Goal: Task Accomplishment & Management: Use online tool/utility

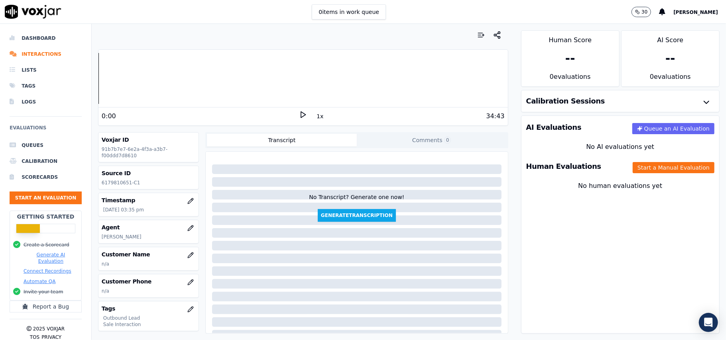
scroll to position [53, 0]
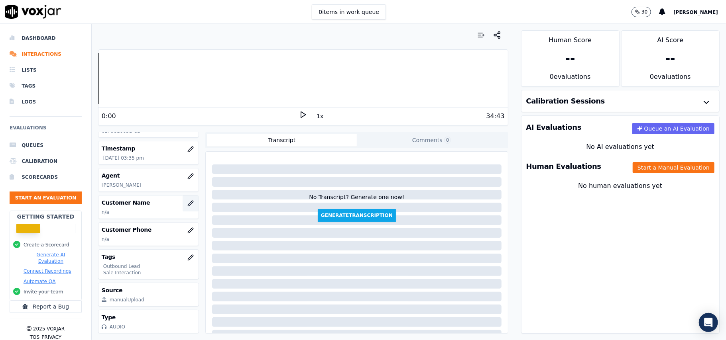
click at [183, 203] on button "button" at bounding box center [191, 204] width 16 height 16
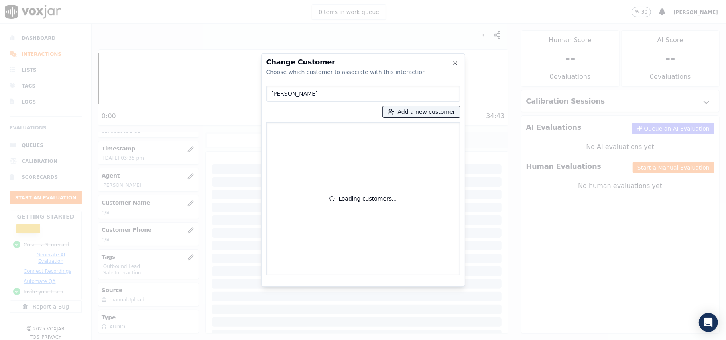
click at [269, 93] on input "[PERSON_NAME]" at bounding box center [363, 94] width 194 height 16
type input "[PERSON_NAME]"
click at [395, 112] on icon "button" at bounding box center [390, 111] width 7 height 7
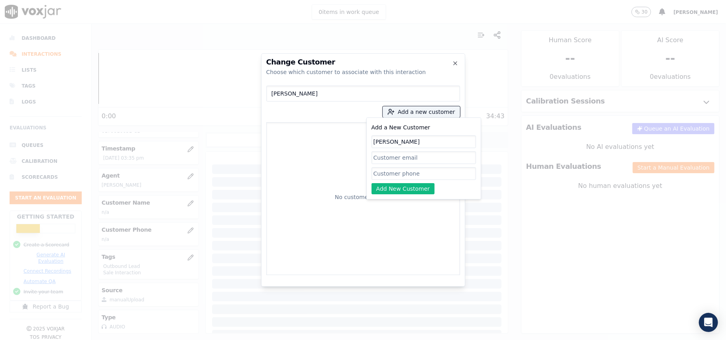
type input "[PERSON_NAME]"
click at [383, 171] on input "Add a New Customer" at bounding box center [423, 173] width 104 height 13
paste input "6179810651"
type input "6179810651"
click at [384, 183] on button "Add New Customer" at bounding box center [402, 188] width 63 height 11
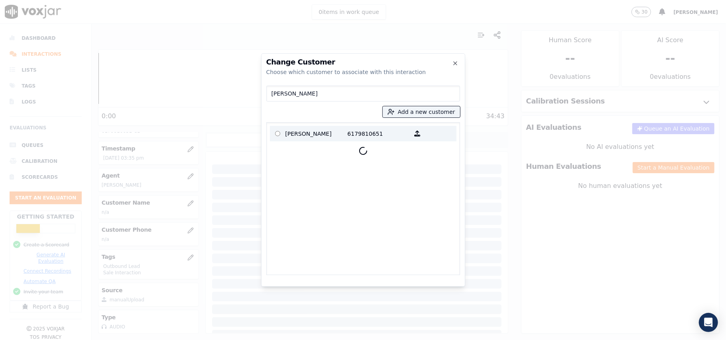
click at [304, 139] on p "[PERSON_NAME]" at bounding box center [316, 134] width 62 height 12
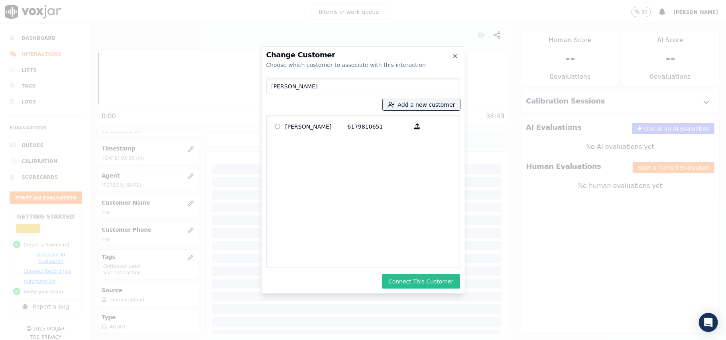
click at [417, 280] on button "Connect This Customer" at bounding box center [421, 282] width 78 height 14
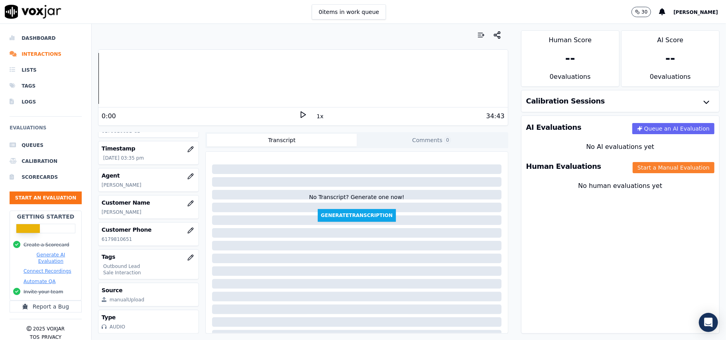
click at [632, 169] on button "Start a Manual Evaluation" at bounding box center [673, 167] width 82 height 11
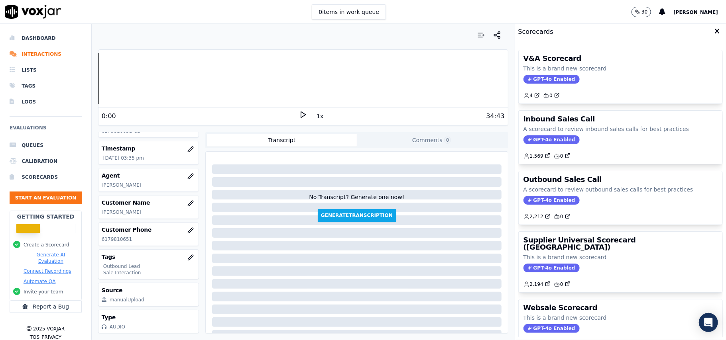
scroll to position [78, 0]
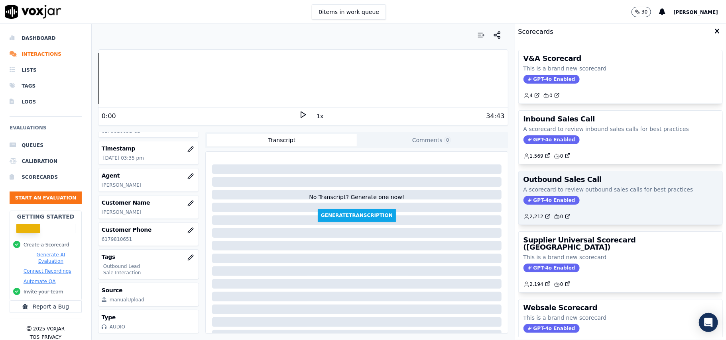
click at [538, 201] on span "GPT-4o Enabled" at bounding box center [551, 200] width 56 height 9
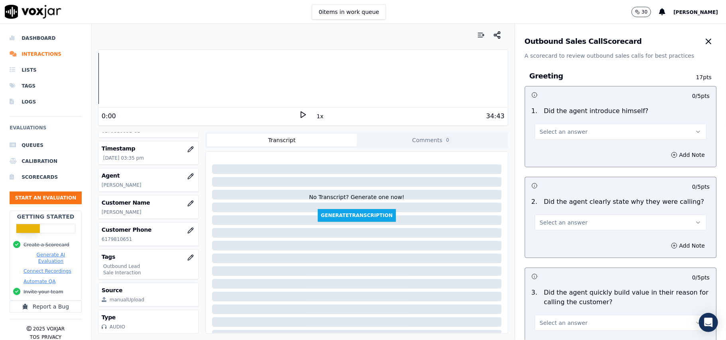
scroll to position [568, 0]
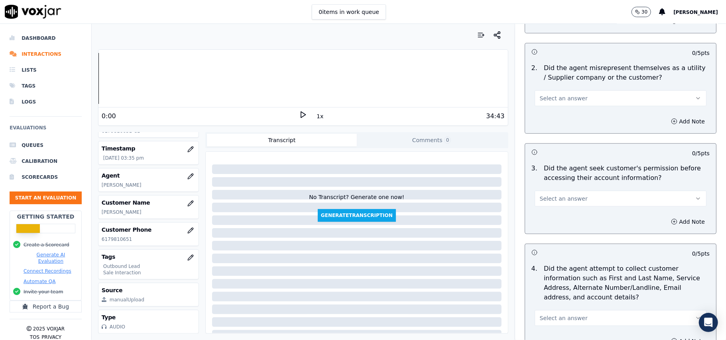
click at [552, 202] on span "Select an answer" at bounding box center [564, 199] width 48 height 8
click at [549, 232] on div "No" at bounding box center [603, 231] width 154 height 13
click at [666, 222] on button "Add Note" at bounding box center [687, 221] width 43 height 11
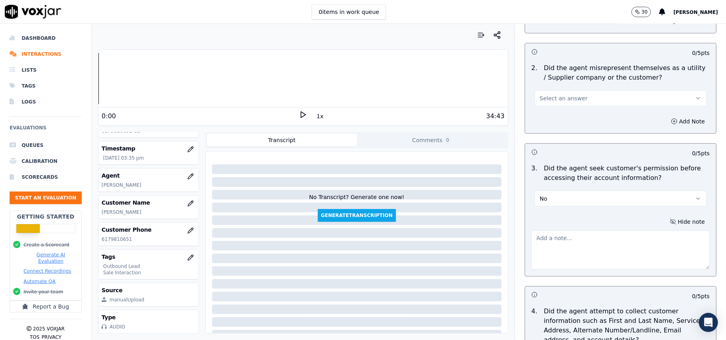
click at [550, 245] on textarea at bounding box center [620, 250] width 178 height 39
paste textarea "@2:44 - The agent accessed the customer’s account without taking prior permissi…"
type textarea "@2:44 - The agent accessed the customer’s account without taking prior permissi…"
click at [592, 224] on div "Hide note @2:44 - The agent accessed the customer’s account without taking prio…" at bounding box center [620, 243] width 191 height 66
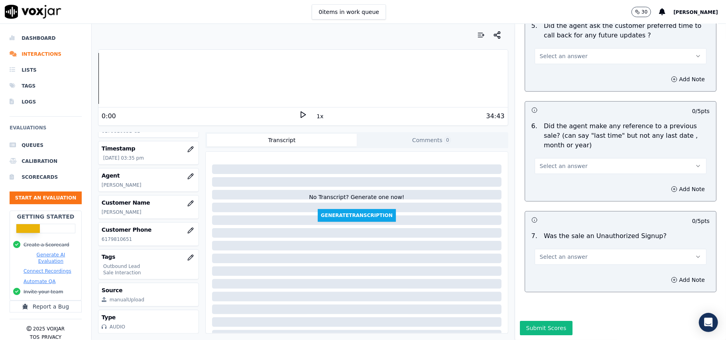
click at [584, 249] on button "Select an answer" at bounding box center [620, 257] width 172 height 16
click at [566, 261] on div "No" at bounding box center [603, 263] width 154 height 13
click at [556, 158] on button "Select an answer" at bounding box center [620, 166] width 172 height 16
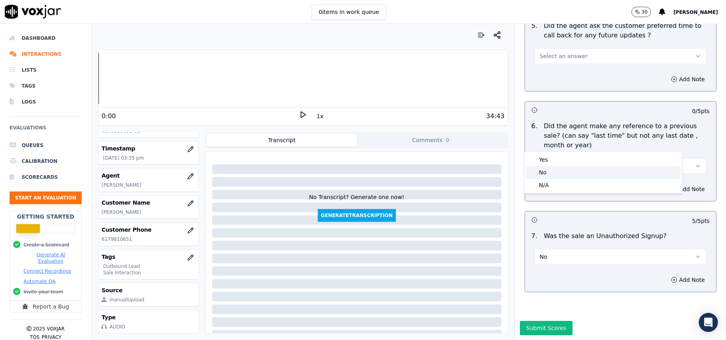
click at [550, 173] on div "No" at bounding box center [603, 172] width 154 height 13
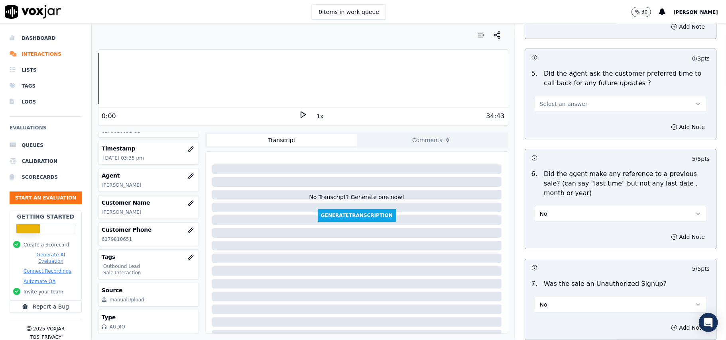
scroll to position [1924, 0]
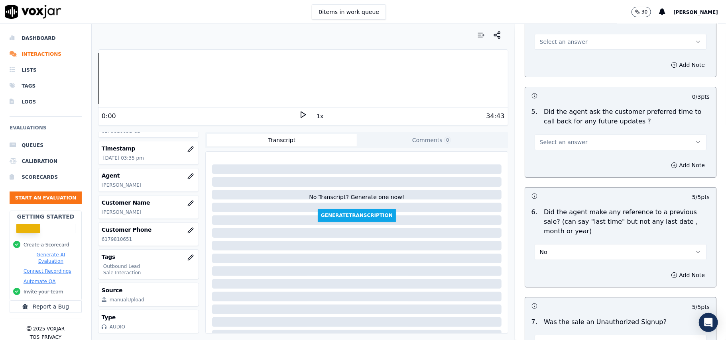
click at [560, 138] on span "Select an answer" at bounding box center [564, 142] width 48 height 8
click at [560, 153] on div "Yes" at bounding box center [603, 155] width 154 height 13
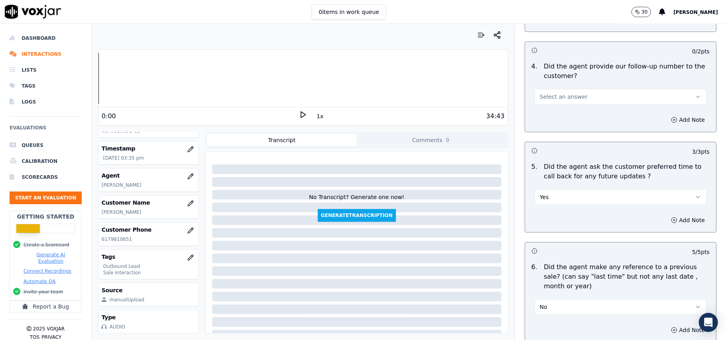
scroll to position [1818, 0]
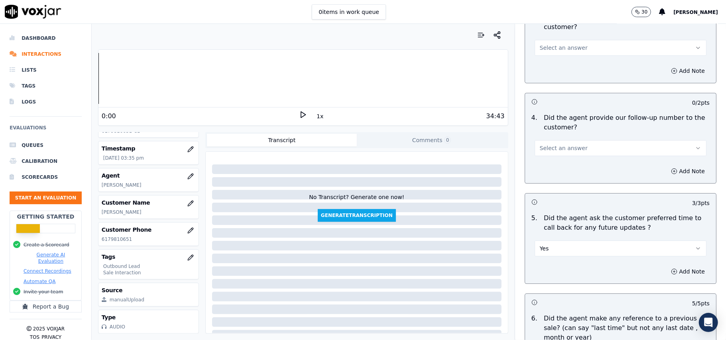
click at [560, 140] on button "Select an answer" at bounding box center [620, 148] width 172 height 16
click at [555, 155] on div "Yes" at bounding box center [603, 161] width 154 height 13
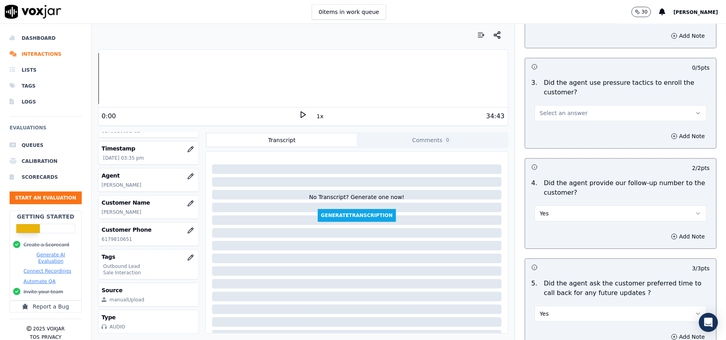
scroll to position [1658, 0]
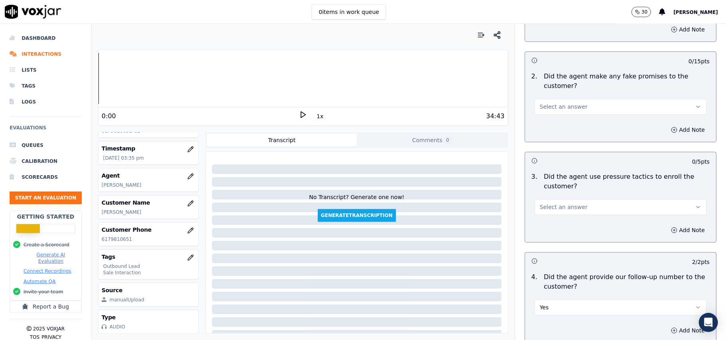
click at [557, 203] on span "Select an answer" at bounding box center [564, 207] width 48 height 8
click at [550, 238] on div "No" at bounding box center [603, 233] width 154 height 13
click at [573, 108] on button "Select an answer" at bounding box center [620, 107] width 172 height 16
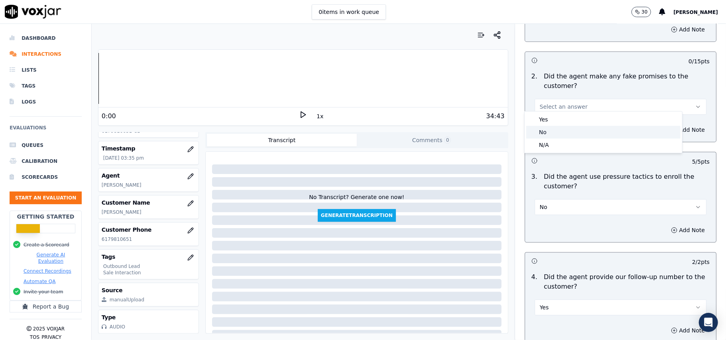
click at [565, 127] on div "No" at bounding box center [603, 132] width 154 height 13
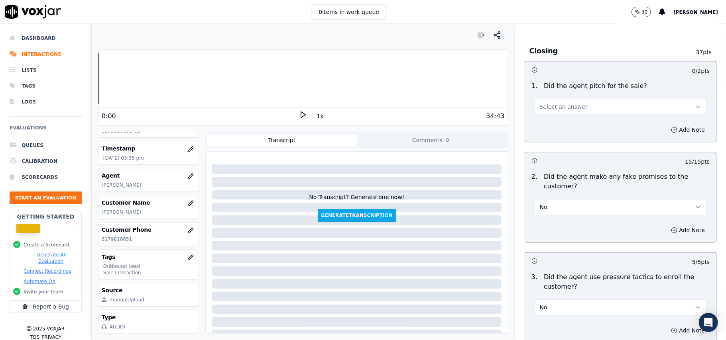
scroll to position [1499, 0]
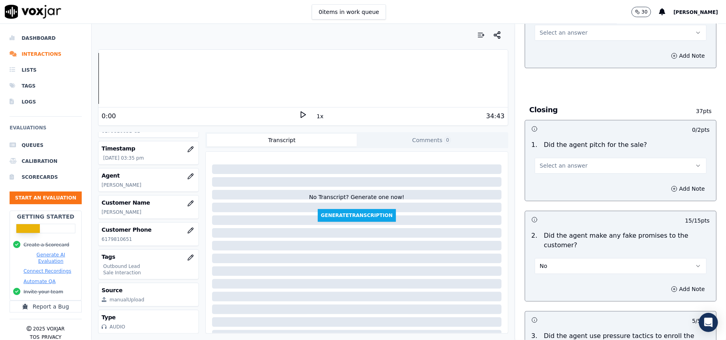
click at [574, 161] on button "Select an answer" at bounding box center [620, 166] width 172 height 16
click at [548, 177] on div "Yes" at bounding box center [603, 178] width 154 height 13
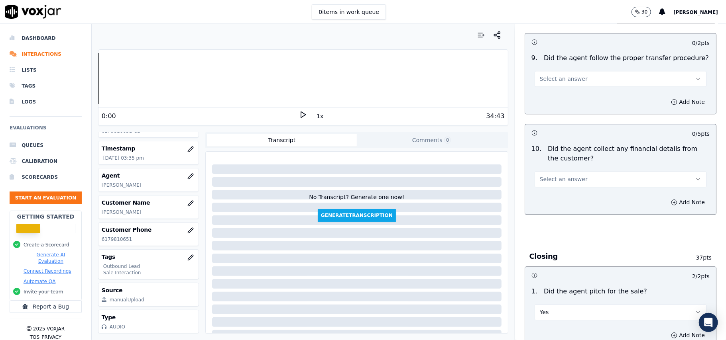
scroll to position [1339, 0]
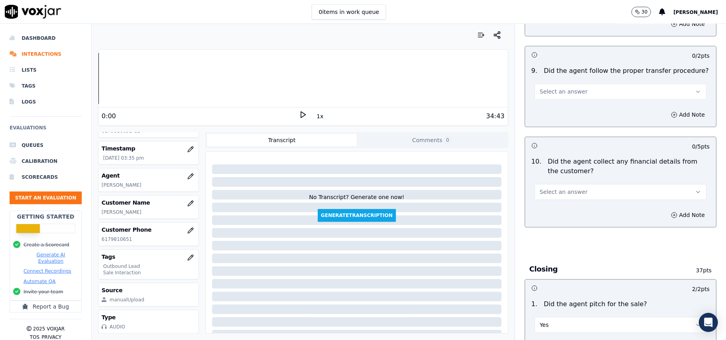
click at [572, 188] on button "Select an answer" at bounding box center [620, 192] width 172 height 16
click at [556, 199] on div "Yes" at bounding box center [603, 204] width 154 height 13
click at [574, 184] on button "Yes" at bounding box center [620, 192] width 172 height 16
click at [563, 223] on div "No" at bounding box center [603, 217] width 154 height 13
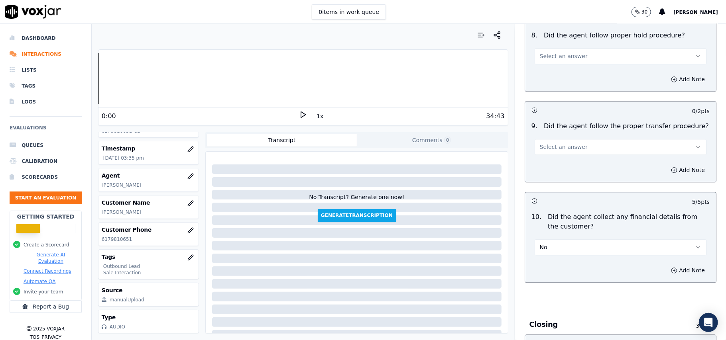
scroll to position [1233, 0]
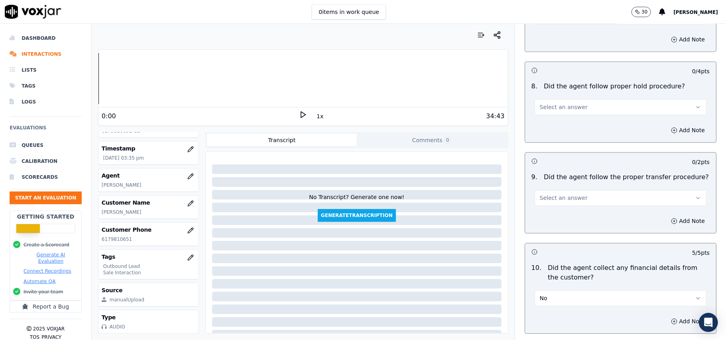
click at [573, 191] on button "Select an answer" at bounding box center [620, 198] width 172 height 16
click at [566, 219] on div "No" at bounding box center [603, 222] width 154 height 13
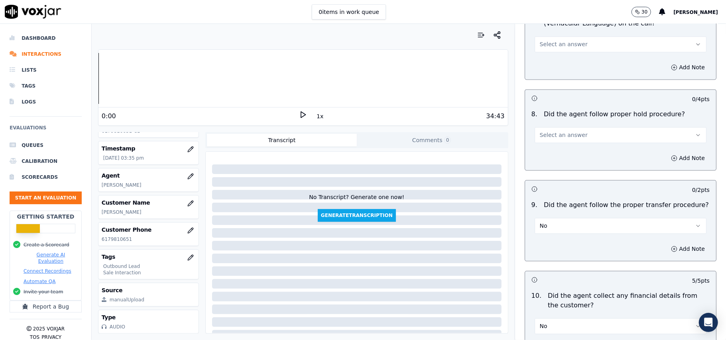
scroll to position [1180, 0]
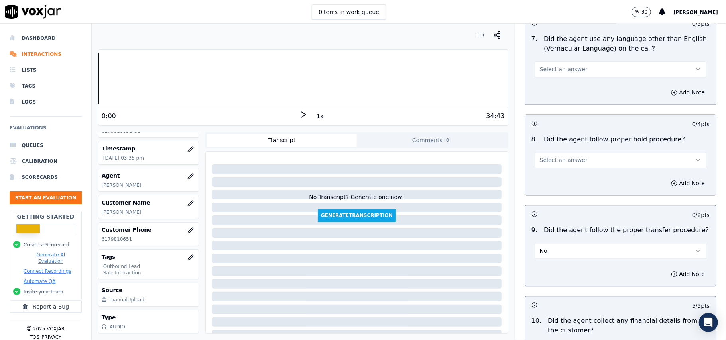
click at [550, 246] on button "No" at bounding box center [620, 251] width 172 height 16
click at [546, 265] on div "Yes" at bounding box center [603, 263] width 154 height 13
click at [546, 156] on span "Select an answer" at bounding box center [564, 160] width 48 height 8
click at [546, 167] on div "Yes" at bounding box center [603, 171] width 154 height 13
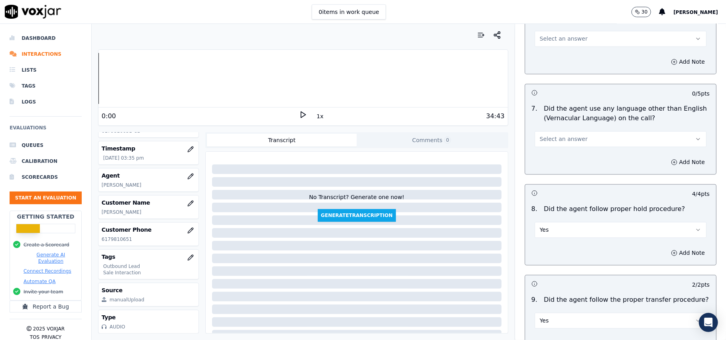
scroll to position [1021, 0]
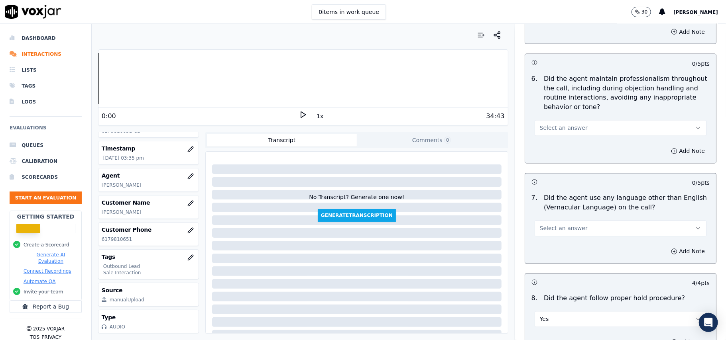
click at [566, 228] on button "Select an answer" at bounding box center [620, 229] width 172 height 16
click at [554, 247] on div "No" at bounding box center [603, 253] width 154 height 13
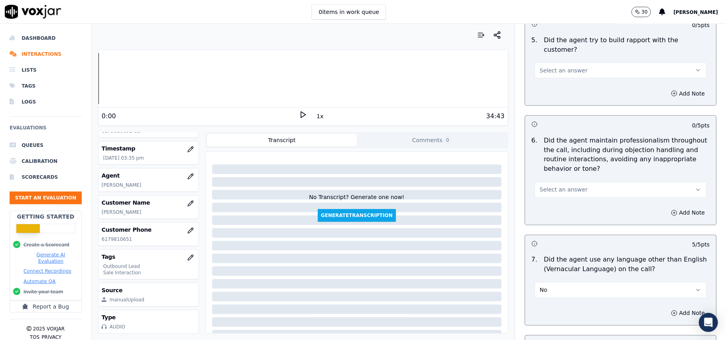
scroll to position [914, 0]
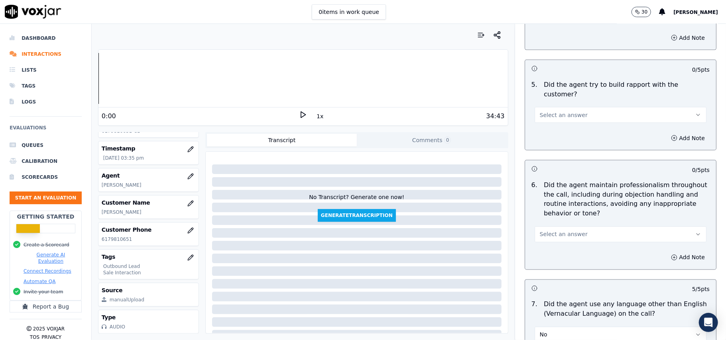
click at [554, 231] on span "Select an answer" at bounding box center [564, 235] width 48 height 8
click at [551, 247] on div "Yes" at bounding box center [603, 246] width 154 height 13
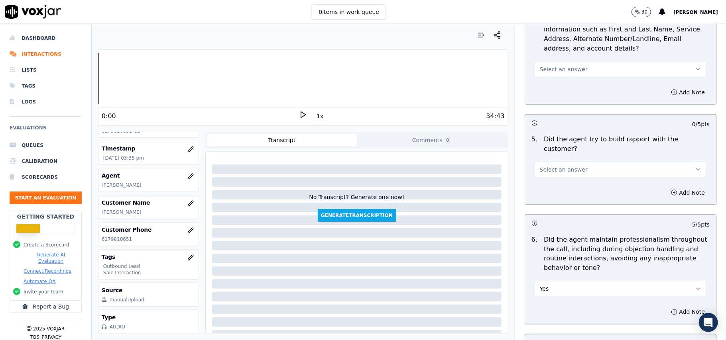
scroll to position [808, 0]
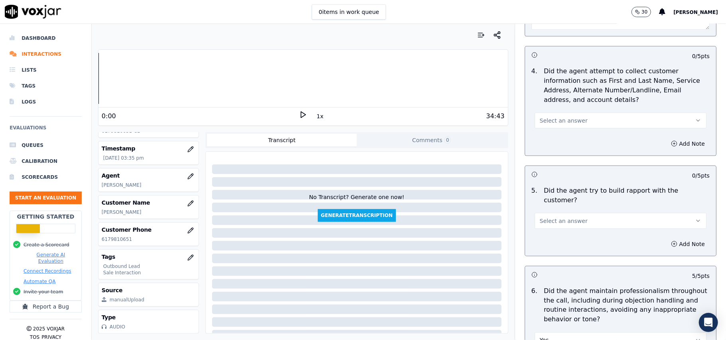
click at [563, 225] on div "5 . Did the agent try to build rapport with the customer? Select an answer" at bounding box center [620, 207] width 191 height 49
drag, startPoint x: 558, startPoint y: 211, endPoint x: 558, endPoint y: 222, distance: 10.8
click at [558, 217] on span "Select an answer" at bounding box center [564, 221] width 48 height 8
click at [558, 233] on div "Yes" at bounding box center [603, 232] width 154 height 13
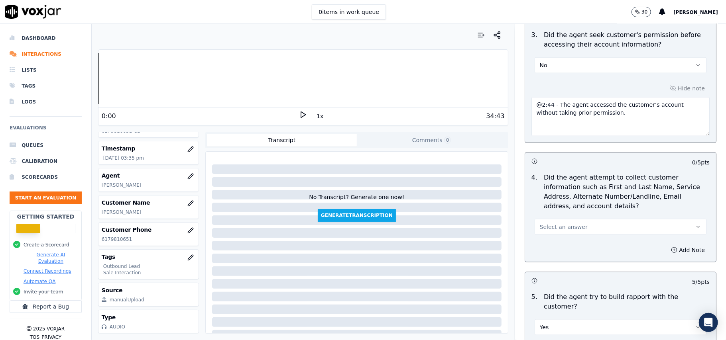
click at [562, 231] on span "Select an answer" at bounding box center [564, 227] width 48 height 8
click at [548, 273] on div "N/A" at bounding box center [603, 273] width 154 height 13
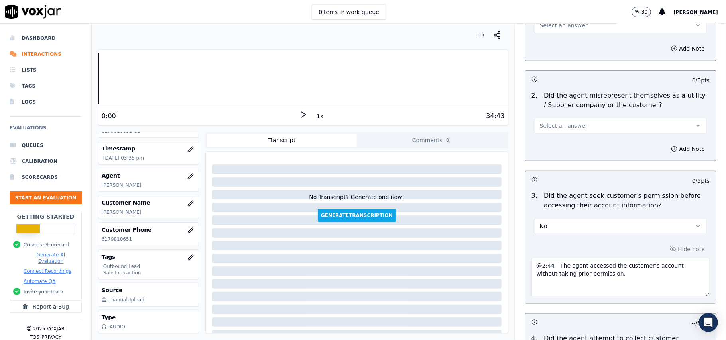
scroll to position [489, 0]
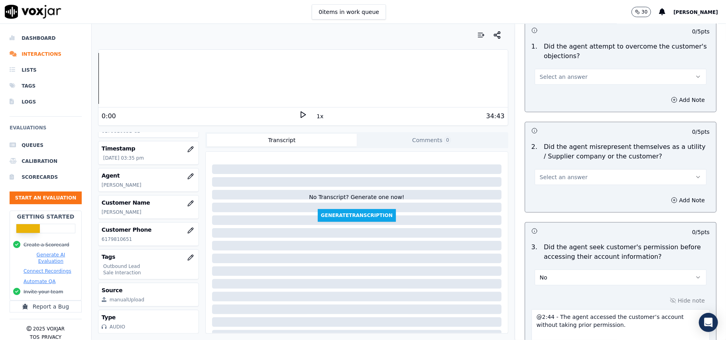
click at [577, 180] on button "Select an answer" at bounding box center [620, 177] width 172 height 16
click at [568, 208] on div "No" at bounding box center [603, 209] width 154 height 13
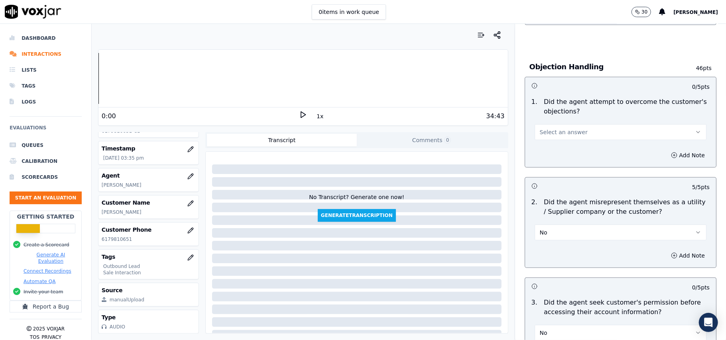
scroll to position [383, 0]
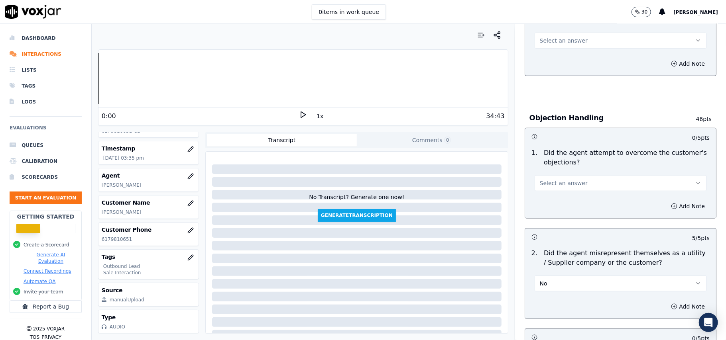
click at [566, 175] on div "Select an answer" at bounding box center [620, 183] width 172 height 18
click at [565, 190] on button "Select an answer" at bounding box center [620, 183] width 172 height 16
click at [556, 208] on div "Yes" at bounding box center [603, 202] width 154 height 13
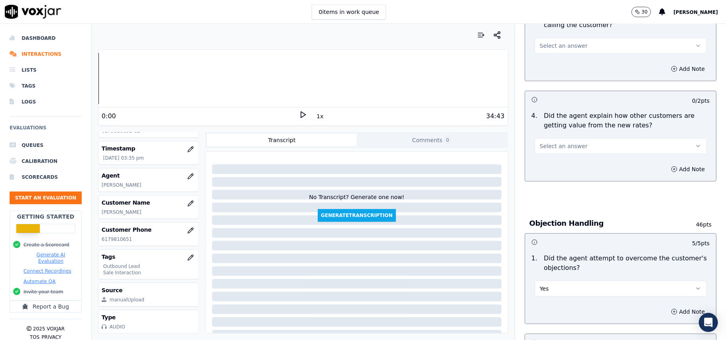
scroll to position [277, 0]
click at [558, 149] on span "Select an answer" at bounding box center [564, 147] width 48 height 8
click at [553, 160] on div "Yes" at bounding box center [603, 165] width 154 height 13
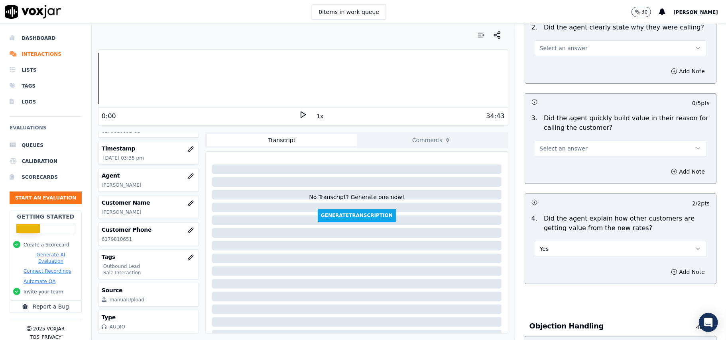
scroll to position [117, 0]
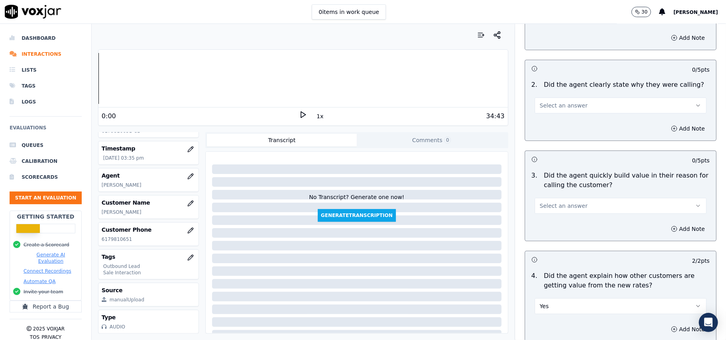
click at [555, 204] on span "Select an answer" at bounding box center [564, 206] width 48 height 8
click at [552, 224] on div "Yes" at bounding box center [603, 224] width 154 height 13
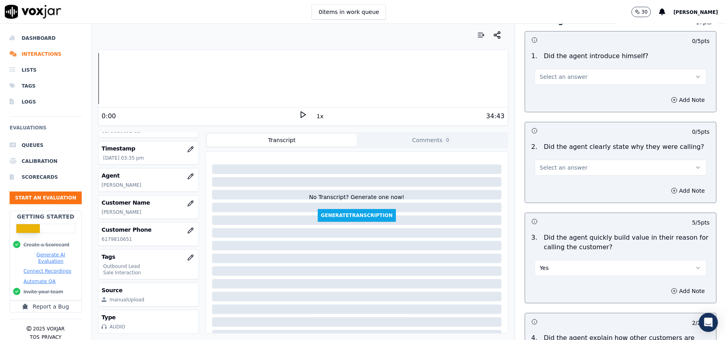
scroll to position [11, 0]
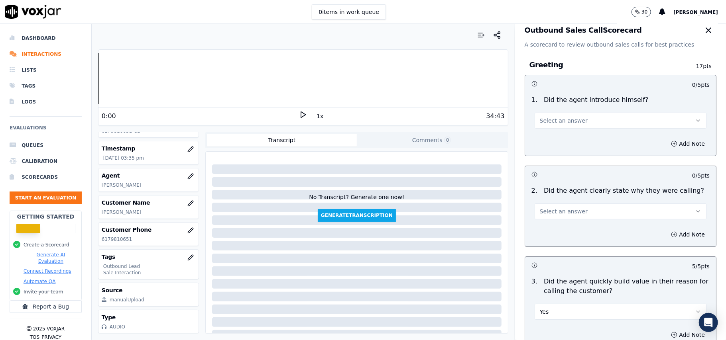
click at [559, 217] on button "Select an answer" at bounding box center [620, 212] width 172 height 16
click at [559, 226] on div "Yes" at bounding box center [603, 230] width 154 height 13
click at [555, 124] on span "Select an answer" at bounding box center [564, 121] width 48 height 8
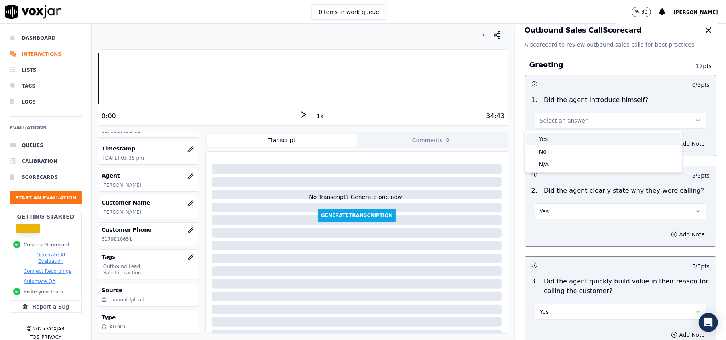
click at [552, 141] on div "Yes" at bounding box center [603, 139] width 154 height 13
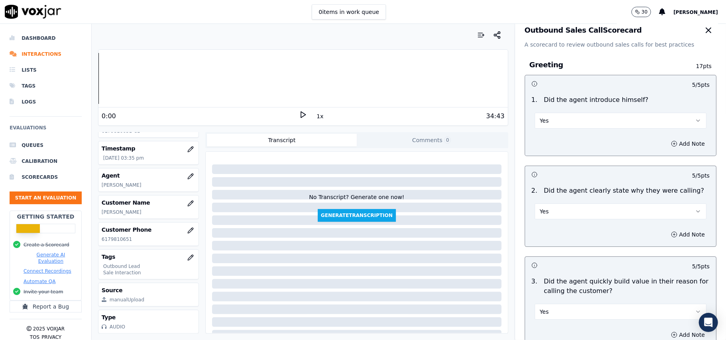
scroll to position [2030, 0]
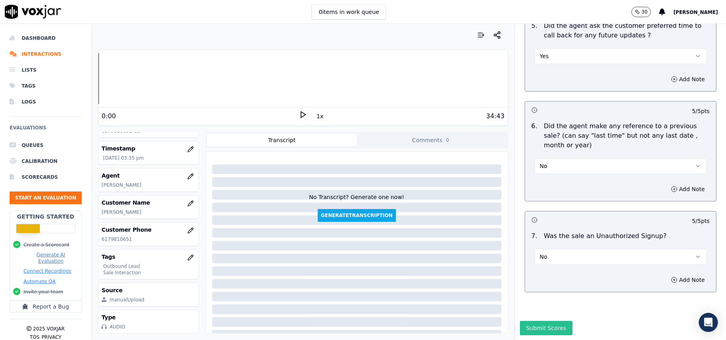
click at [554, 321] on button "Submit Scores" at bounding box center [546, 328] width 53 height 14
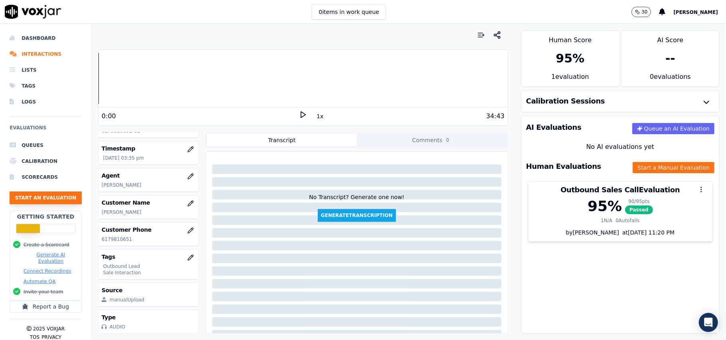
click at [48, 199] on button "Start an Evaluation" at bounding box center [46, 198] width 72 height 13
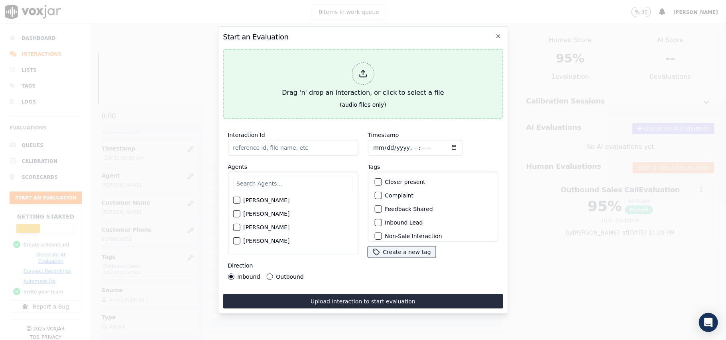
click at [362, 75] on div at bounding box center [363, 74] width 22 height 22
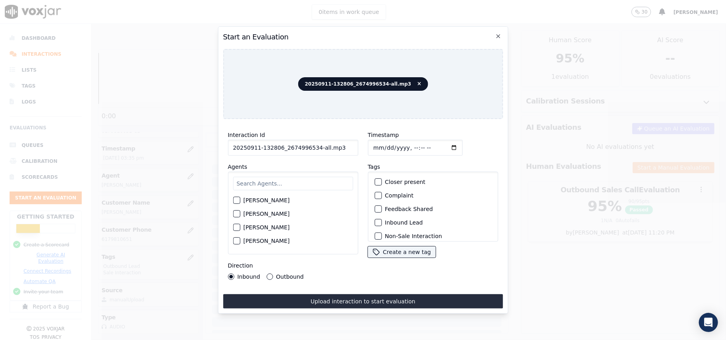
drag, startPoint x: 335, startPoint y: 147, endPoint x: 313, endPoint y: 150, distance: 22.2
click at [313, 150] on input "20250911-132806_2674996534-all.mp3" at bounding box center [293, 148] width 130 height 16
type input "20250911-132806_2674996534-C1"
click at [375, 142] on input "Timestamp" at bounding box center [414, 148] width 95 height 16
click at [383, 142] on input "Timestamp" at bounding box center [414, 148] width 95 height 16
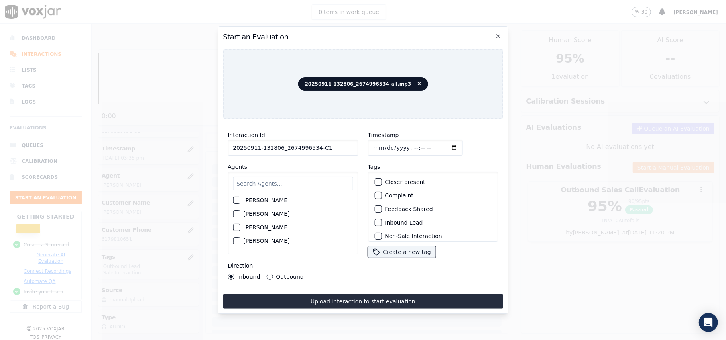
type input "[DATE]T17:50"
click at [289, 180] on input "text" at bounding box center [293, 184] width 120 height 14
type input "[PERSON_NAME]"
click at [252, 214] on label "[PERSON_NAME]" at bounding box center [266, 217] width 46 height 6
click at [240, 214] on button "[PERSON_NAME]" at bounding box center [236, 216] width 7 height 7
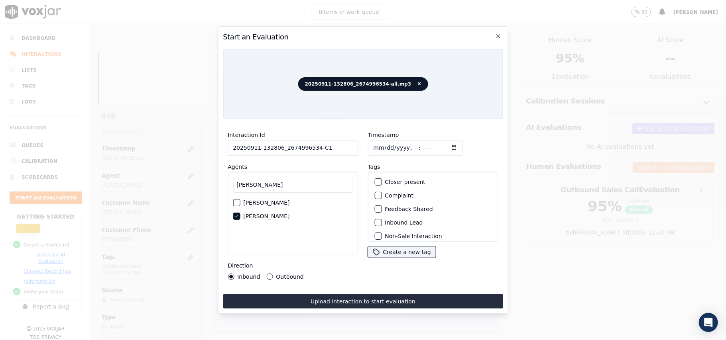
click at [385, 220] on label "Inbound Lead" at bounding box center [404, 223] width 38 height 6
click at [381, 219] on button "Inbound Lead" at bounding box center [377, 222] width 7 height 7
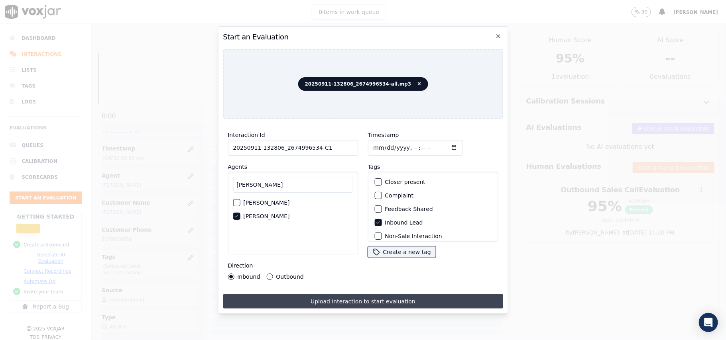
click at [359, 300] on button "Upload interaction to start evaluation" at bounding box center [363, 302] width 280 height 14
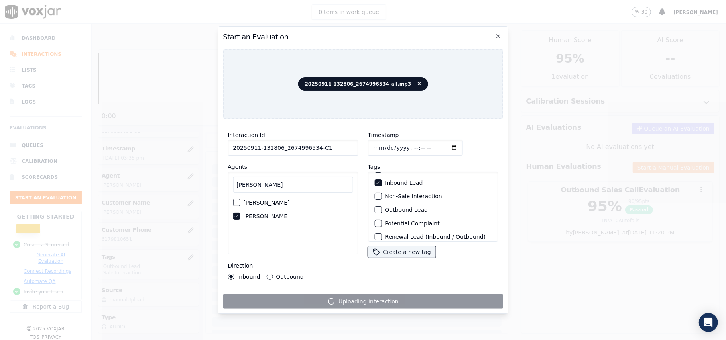
scroll to position [69, 0]
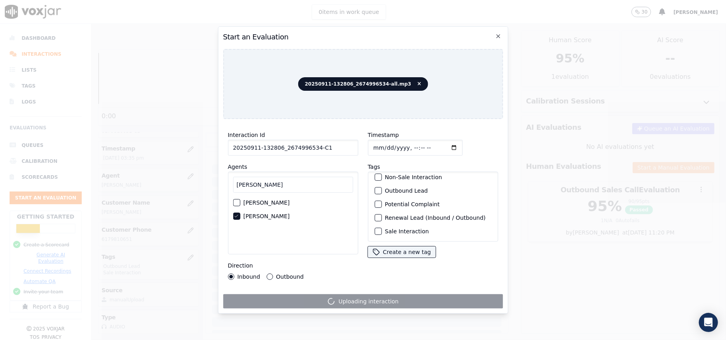
click at [380, 225] on div "Sale Interaction" at bounding box center [432, 232] width 123 height 14
click at [375, 229] on div "button" at bounding box center [378, 232] width 6 height 6
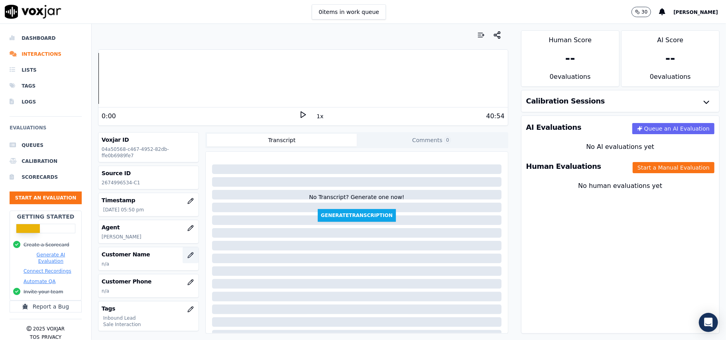
click at [187, 258] on icon "button" at bounding box center [190, 255] width 6 height 6
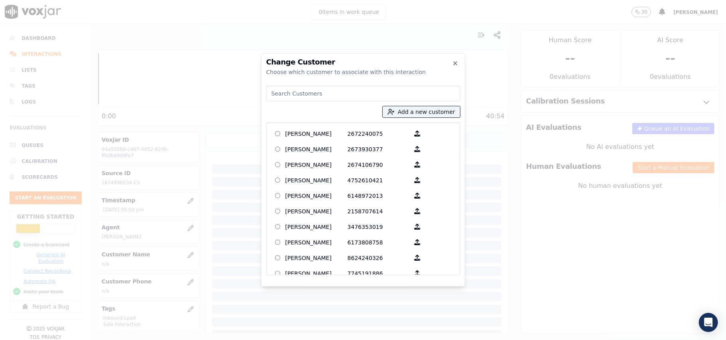
paste input "[PERSON_NAME]"
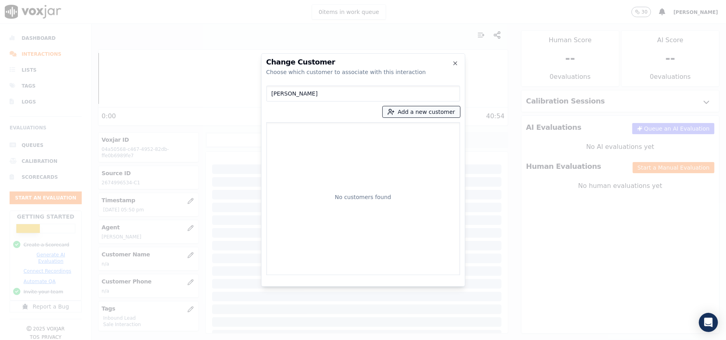
type input "[PERSON_NAME]"
click at [412, 117] on button "Add a new customer" at bounding box center [421, 111] width 77 height 11
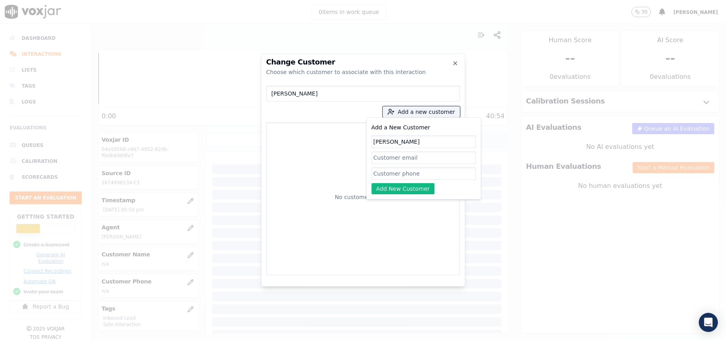
type input "[PERSON_NAME]"
click at [402, 173] on input "Add a New Customer" at bounding box center [423, 173] width 104 height 13
paste input "2674996534"
type input "2674996534"
drag, startPoint x: 397, startPoint y: 186, endPoint x: 388, endPoint y: 186, distance: 8.8
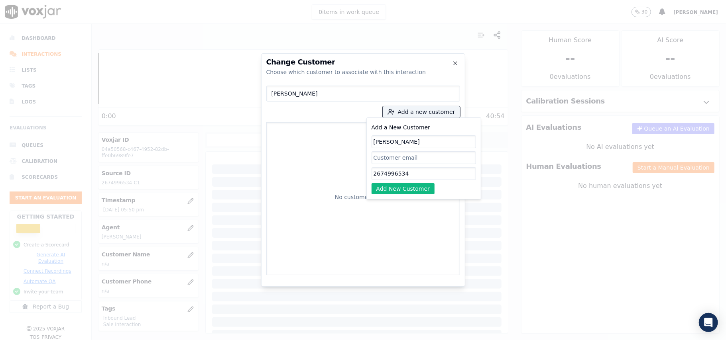
click at [397, 186] on button "Add New Customer" at bounding box center [402, 188] width 63 height 11
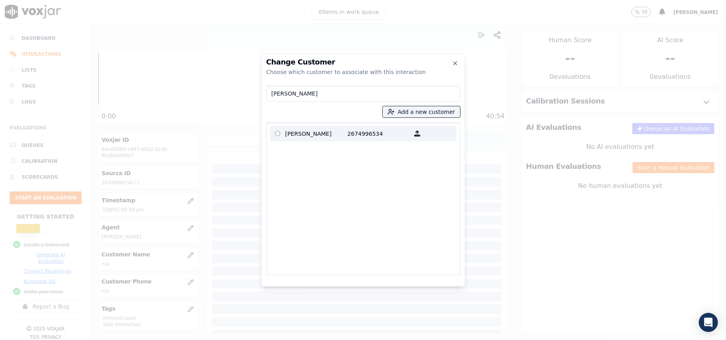
click at [348, 134] on p "2674996534" at bounding box center [379, 134] width 62 height 12
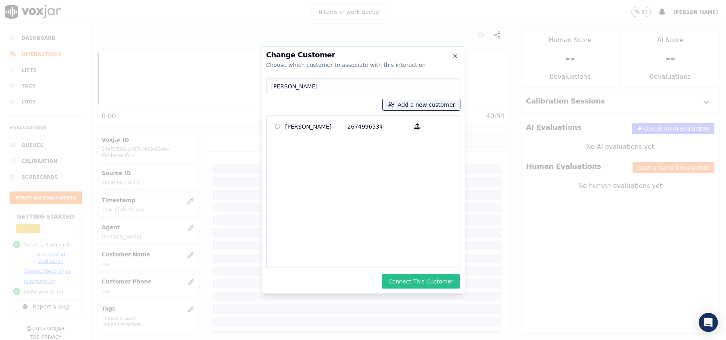
click at [412, 283] on button "Connect This Customer" at bounding box center [421, 282] width 78 height 14
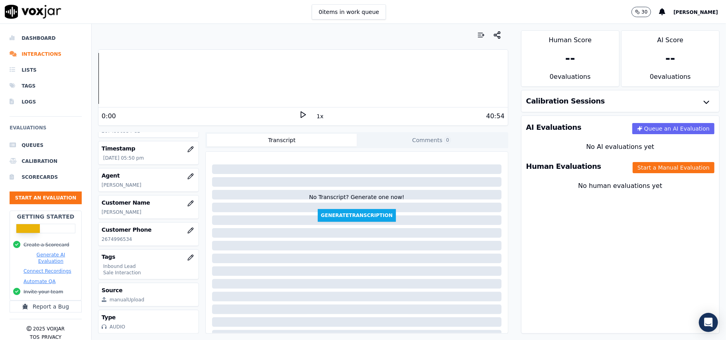
scroll to position [78, 0]
click at [630, 160] on div "Human Evaluations Start a Manual Evaluation" at bounding box center [620, 166] width 198 height 23
click at [632, 169] on button "Start a Manual Evaluation" at bounding box center [673, 167] width 82 height 11
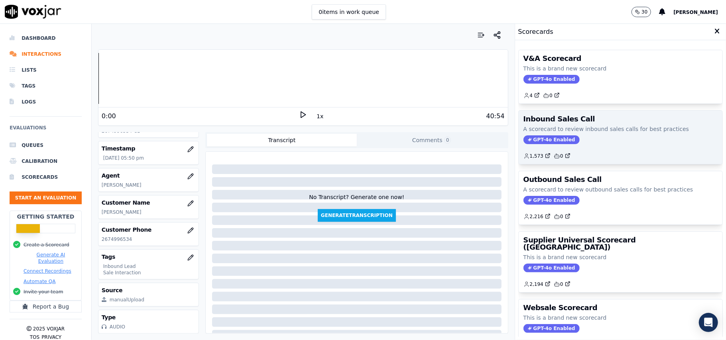
click at [542, 139] on span "GPT-4o Enabled" at bounding box center [551, 140] width 56 height 9
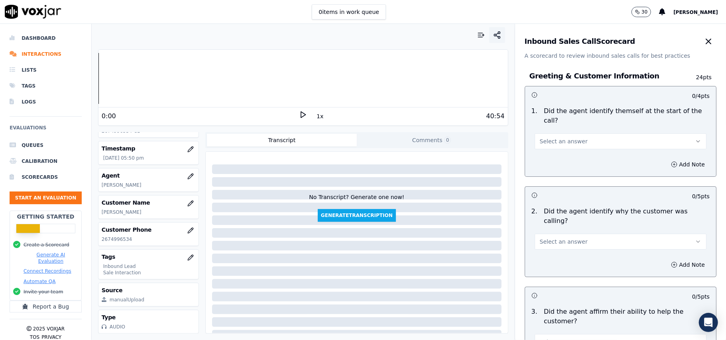
scroll to position [1406, 0]
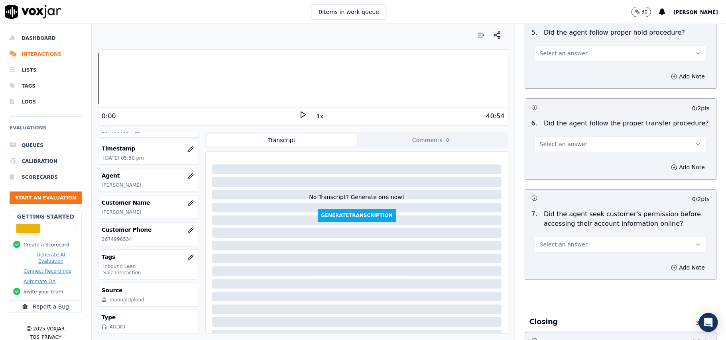
click at [534, 237] on button "Select an answer" at bounding box center [620, 245] width 172 height 16
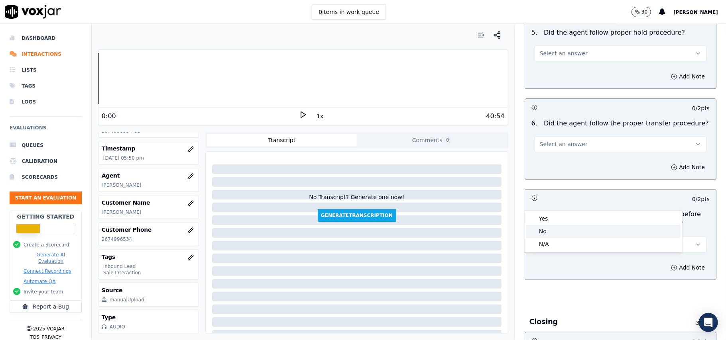
click at [547, 233] on div "No" at bounding box center [603, 231] width 154 height 13
drag, startPoint x: 660, startPoint y: 225, endPoint x: 656, endPoint y: 227, distance: 4.5
click at [666, 262] on button "Add Note" at bounding box center [687, 267] width 43 height 11
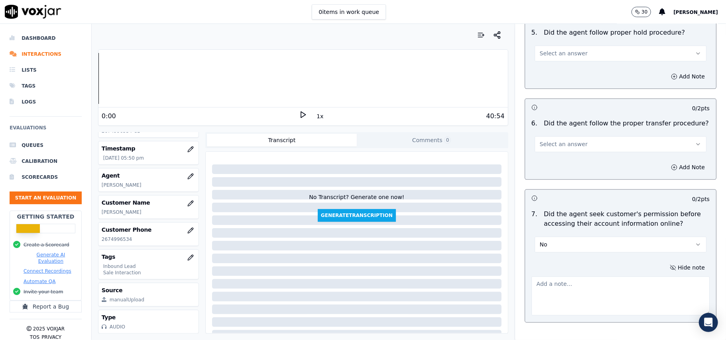
click at [574, 277] on textarea at bounding box center [620, 296] width 178 height 39
paste textarea "@28:57 - The agent accessed the customer’s account without taking prior permiss…"
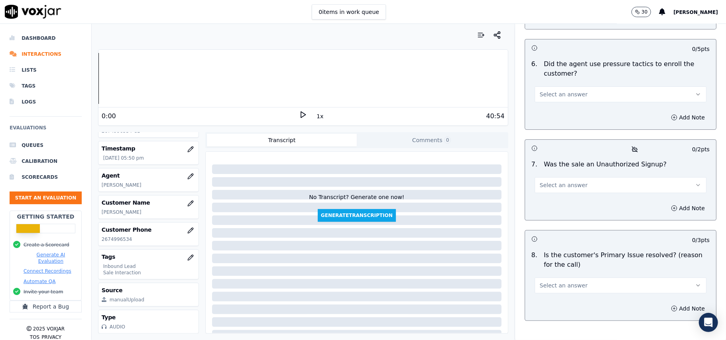
scroll to position [2273, 0]
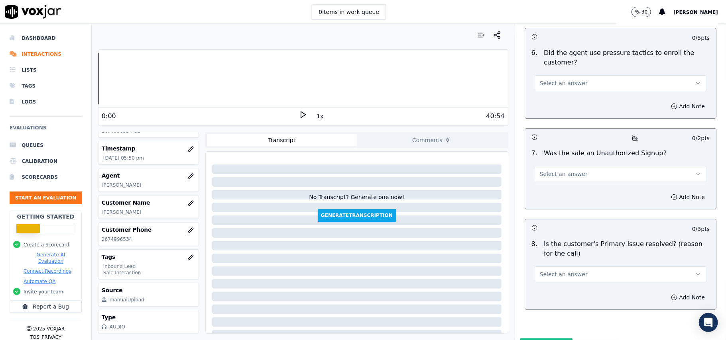
type textarea "@28:57 - The agent accessed the customer’s account without taking prior permiss…"
click at [554, 271] on span "Select an answer" at bounding box center [564, 275] width 48 height 8
click at [552, 249] on div "Yes" at bounding box center [603, 251] width 154 height 13
click at [551, 166] on button "Select an answer" at bounding box center [620, 174] width 172 height 16
click at [550, 159] on div "No" at bounding box center [603, 163] width 154 height 13
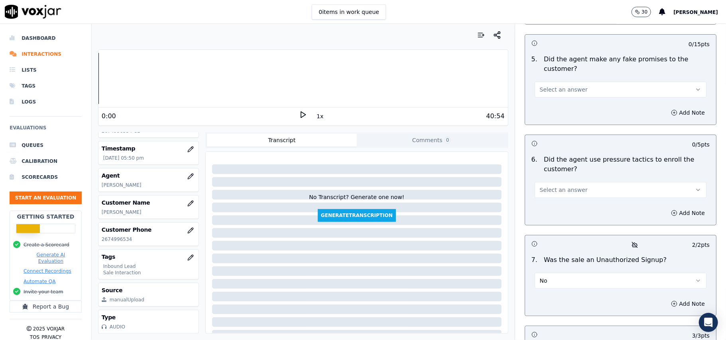
scroll to position [2060, 0]
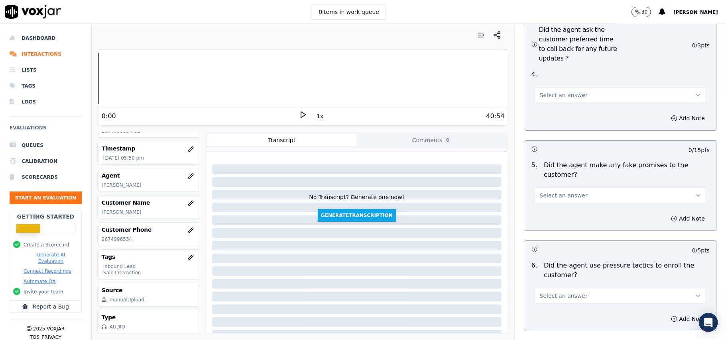
click at [558, 292] on span "Select an answer" at bounding box center [564, 296] width 48 height 8
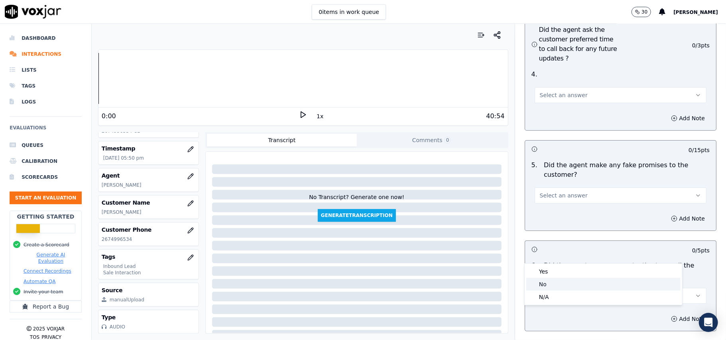
click at [556, 271] on div "Yes" at bounding box center [603, 271] width 154 height 13
click at [585, 288] on button "Yes" at bounding box center [620, 296] width 172 height 16
click at [563, 281] on div "No" at bounding box center [603, 284] width 154 height 13
click at [567, 192] on span "Select an answer" at bounding box center [564, 196] width 48 height 8
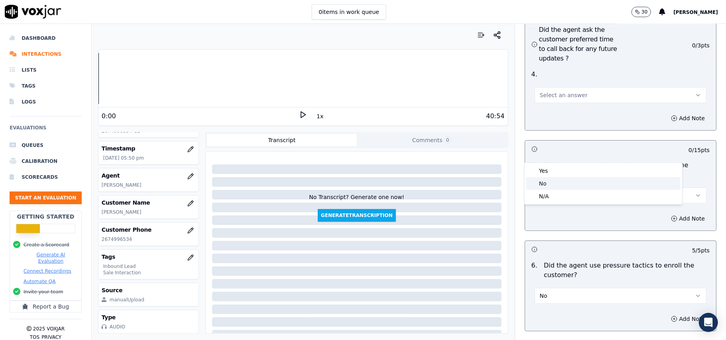
click at [563, 181] on div "No" at bounding box center [603, 183] width 154 height 13
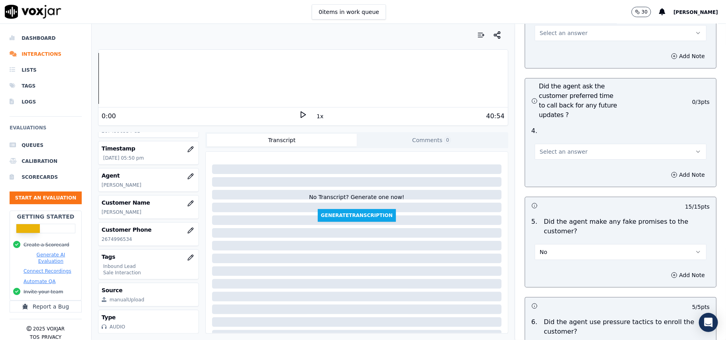
scroll to position [1954, 0]
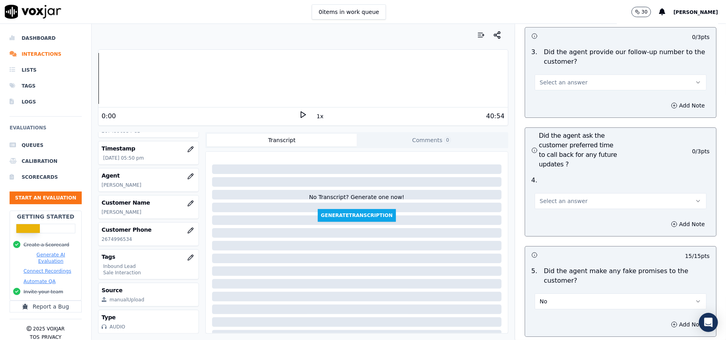
click at [547, 197] on span "Select an answer" at bounding box center [564, 201] width 48 height 8
click at [544, 173] on div "Yes" at bounding box center [603, 176] width 154 height 13
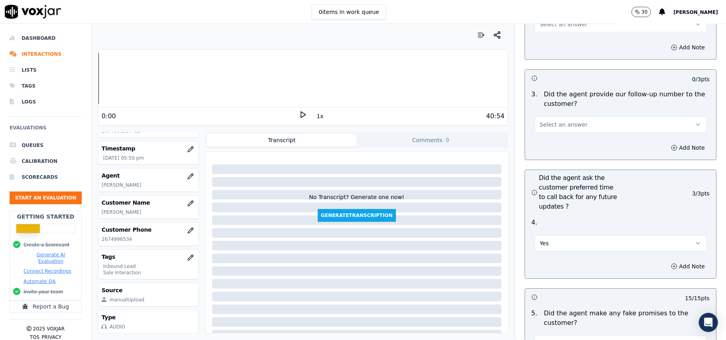
scroll to position [1848, 0]
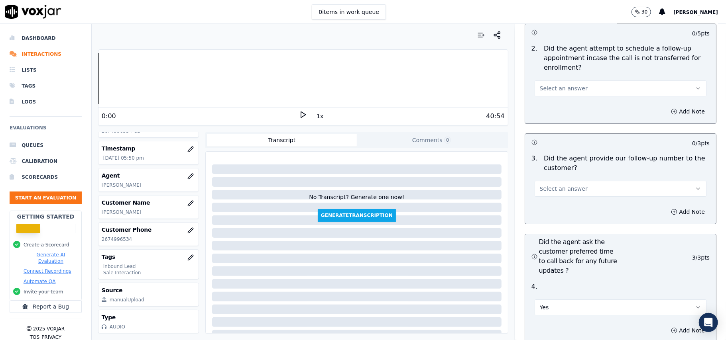
click at [561, 185] on span "Select an answer" at bounding box center [564, 189] width 48 height 8
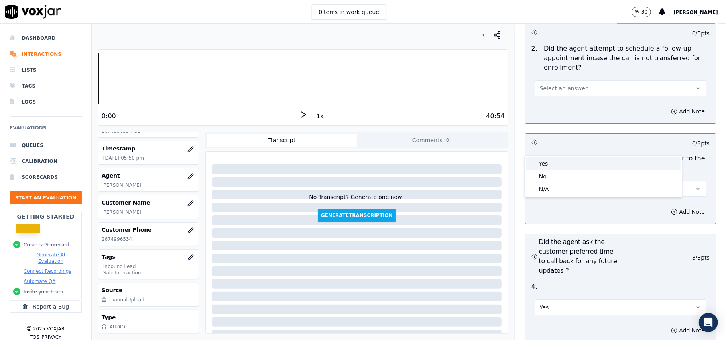
click at [553, 168] on div "Yes" at bounding box center [603, 163] width 154 height 13
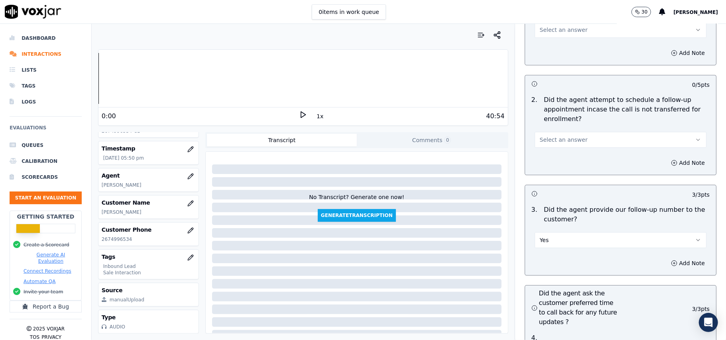
scroll to position [1742, 0]
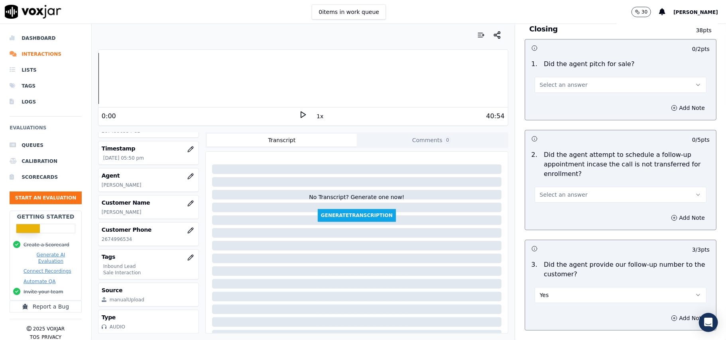
drag, startPoint x: 555, startPoint y: 153, endPoint x: 555, endPoint y: 158, distance: 4.8
click at [555, 191] on span "Select an answer" at bounding box center [564, 195] width 48 height 8
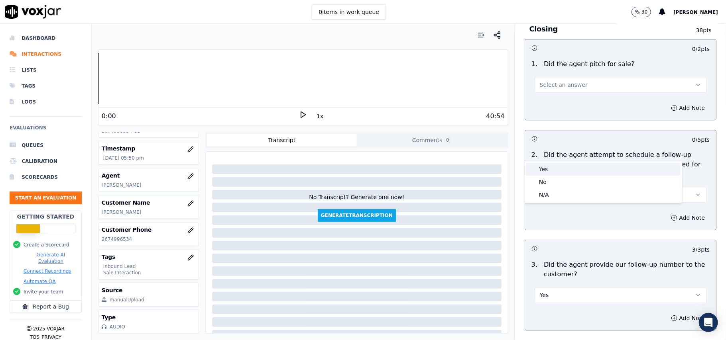
click at [555, 167] on div "Yes" at bounding box center [603, 169] width 154 height 13
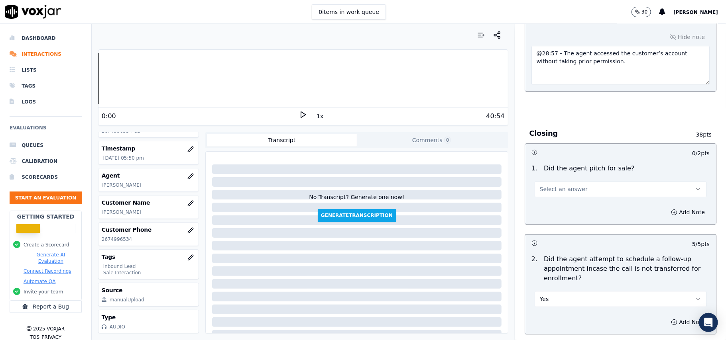
scroll to position [1636, 0]
click at [564, 187] on span "Select an answer" at bounding box center [564, 191] width 48 height 8
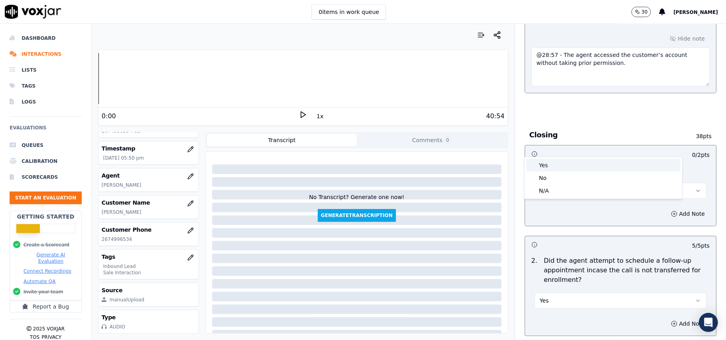
click at [560, 164] on div "Yes" at bounding box center [603, 165] width 154 height 13
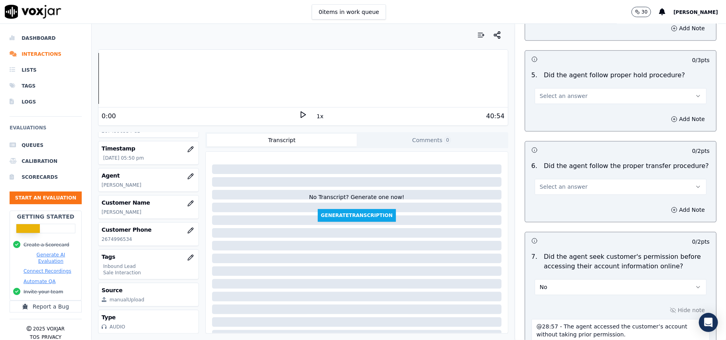
scroll to position [1317, 0]
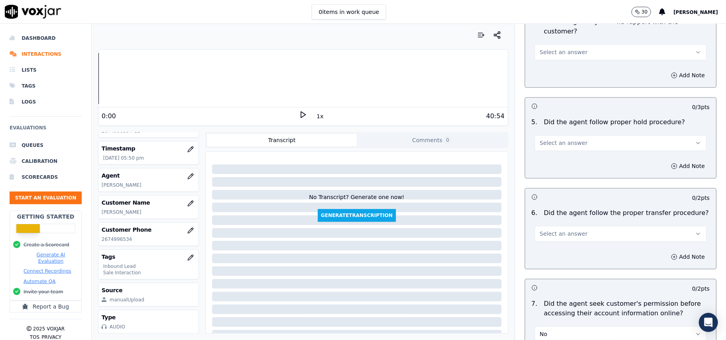
click at [560, 230] on span "Select an answer" at bounding box center [564, 234] width 48 height 8
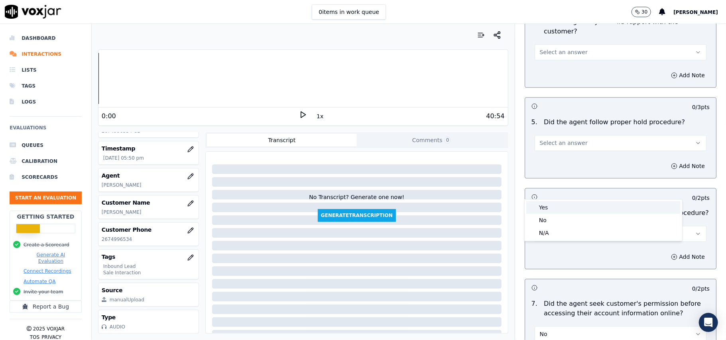
click at [560, 204] on div "Yes" at bounding box center [603, 207] width 154 height 13
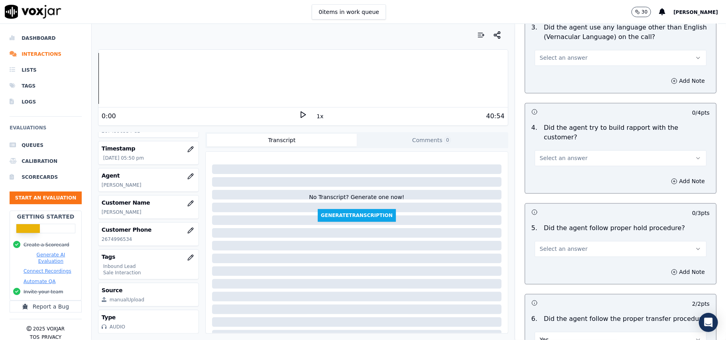
scroll to position [1210, 0]
click at [568, 245] on span "Select an answer" at bounding box center [564, 249] width 48 height 8
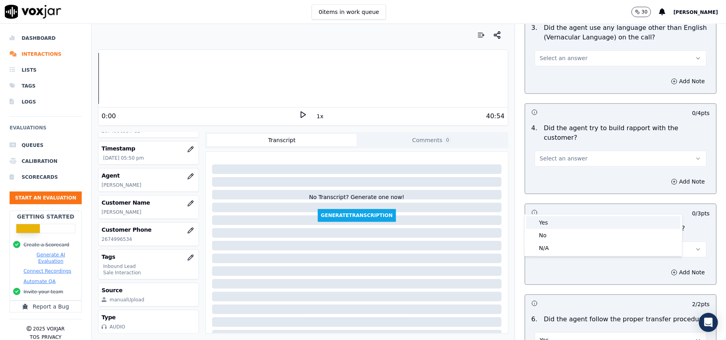
click at [565, 221] on div "Yes" at bounding box center [603, 222] width 154 height 13
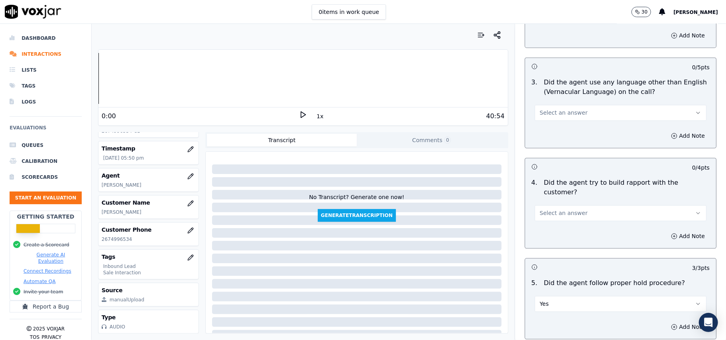
scroll to position [1104, 0]
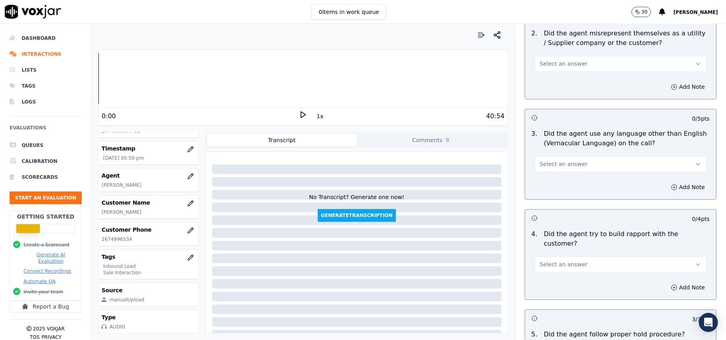
click at [564, 261] on span "Select an answer" at bounding box center [564, 265] width 48 height 8
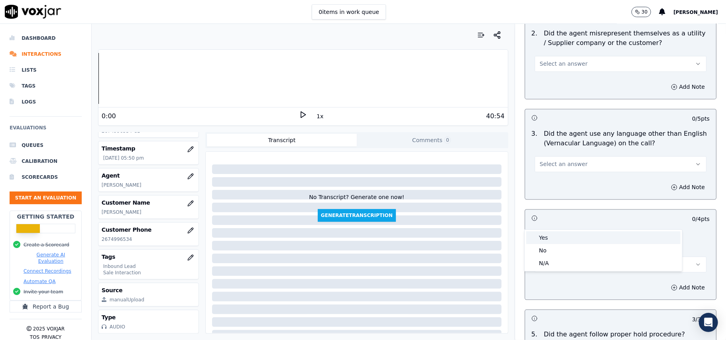
click at [560, 234] on div "Yes" at bounding box center [603, 238] width 154 height 13
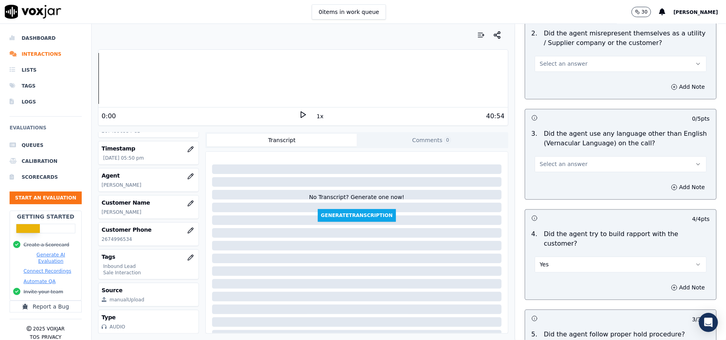
click at [563, 161] on span "Select an answer" at bounding box center [564, 165] width 48 height 8
click at [563, 163] on div "No" at bounding box center [603, 159] width 154 height 13
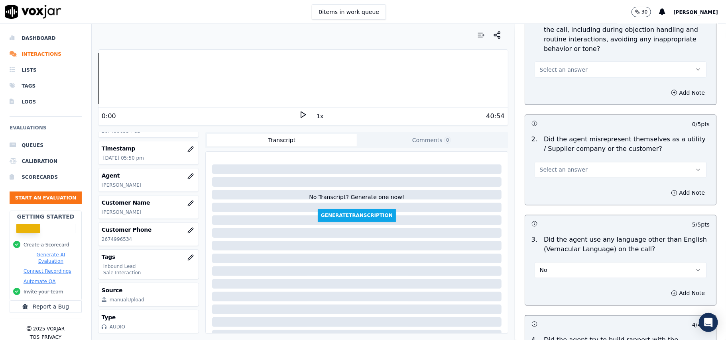
click at [576, 162] on button "Select an answer" at bounding box center [620, 170] width 172 height 16
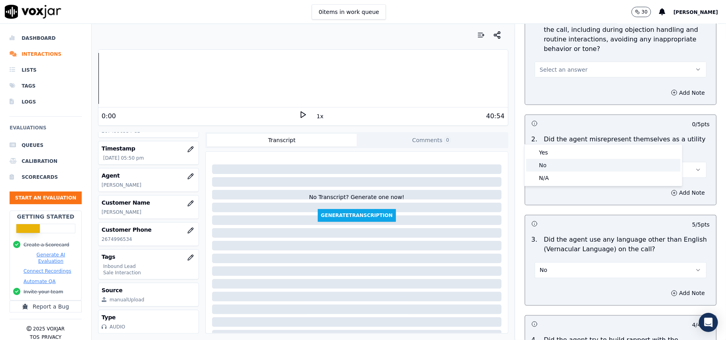
click at [570, 165] on div "No" at bounding box center [603, 165] width 154 height 13
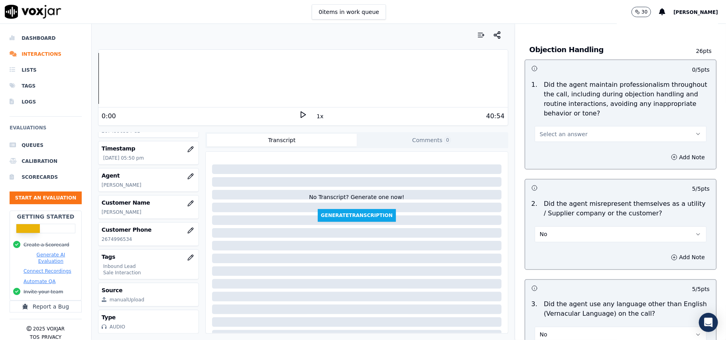
scroll to position [892, 0]
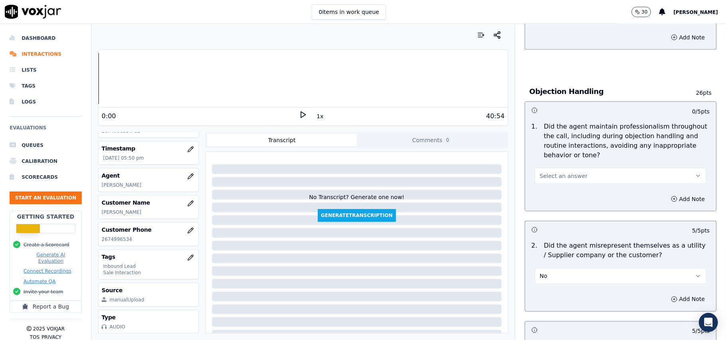
click at [576, 160] on div "Select an answer" at bounding box center [620, 172] width 185 height 24
drag, startPoint x: 568, startPoint y: 139, endPoint x: 569, endPoint y: 144, distance: 4.5
click at [568, 172] on span "Select an answer" at bounding box center [564, 176] width 48 height 8
click at [570, 163] on div "Yes" at bounding box center [603, 158] width 154 height 13
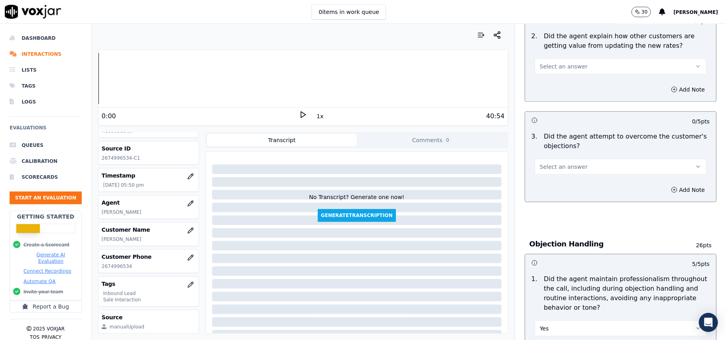
scroll to position [679, 0]
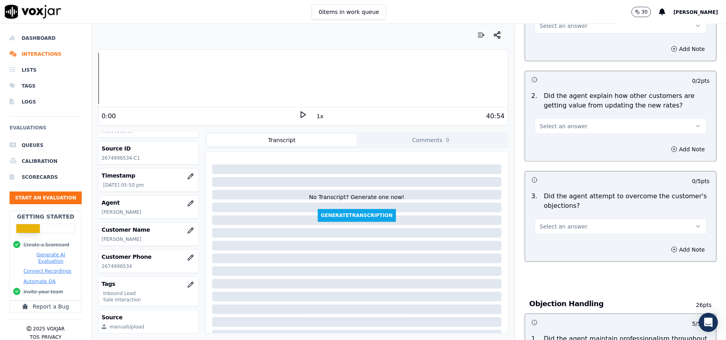
click at [572, 219] on button "Select an answer" at bounding box center [620, 227] width 172 height 16
click at [566, 212] on div "Yes" at bounding box center [603, 208] width 154 height 13
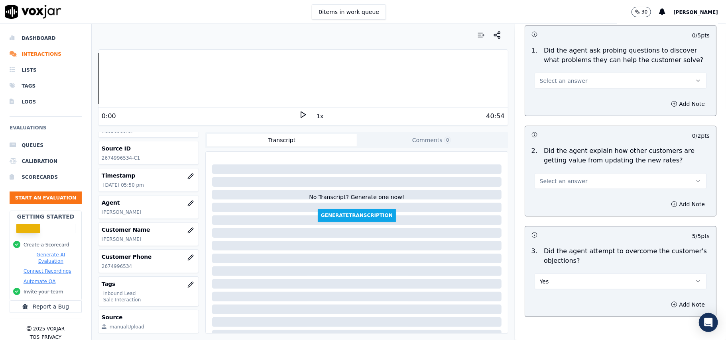
scroll to position [573, 0]
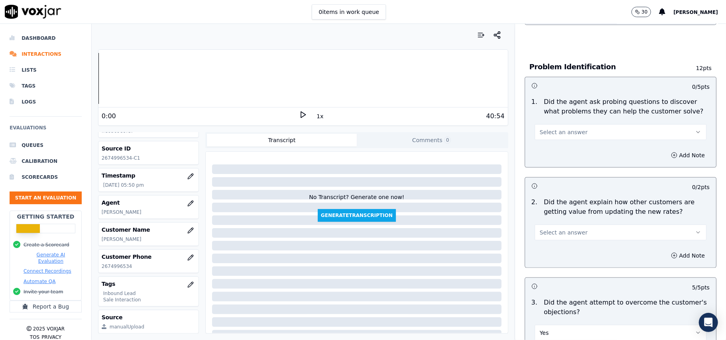
drag, startPoint x: 549, startPoint y: 187, endPoint x: 552, endPoint y: 199, distance: 13.1
click at [549, 223] on div "Select an answer" at bounding box center [620, 232] width 172 height 18
click at [550, 225] on button "Select an answer" at bounding box center [620, 233] width 172 height 16
click at [548, 223] on div "No" at bounding box center [603, 226] width 154 height 13
click at [546, 225] on button "No" at bounding box center [620, 233] width 172 height 16
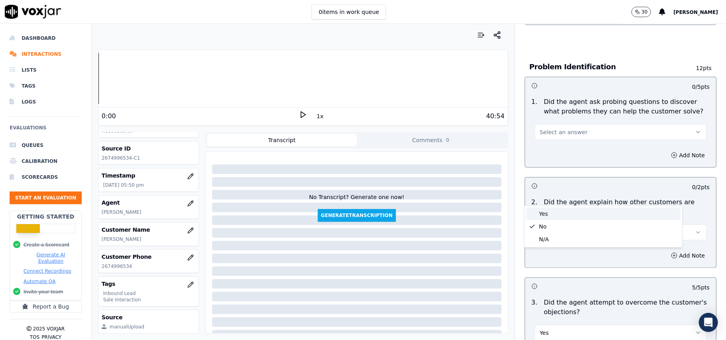
click at [541, 214] on div "Yes" at bounding box center [603, 214] width 154 height 13
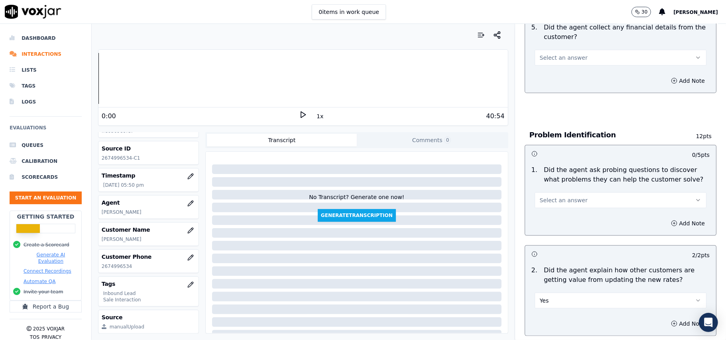
scroll to position [466, 0]
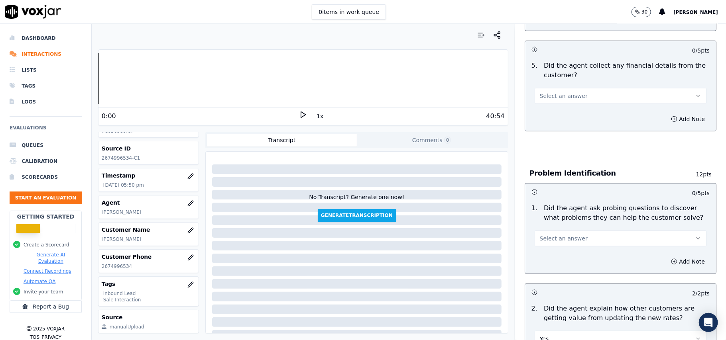
drag, startPoint x: 557, startPoint y: 198, endPoint x: 557, endPoint y: 210, distance: 12.0
click at [559, 235] on span "Select an answer" at bounding box center [564, 239] width 48 height 8
click at [555, 214] on div "Yes" at bounding box center [603, 219] width 154 height 13
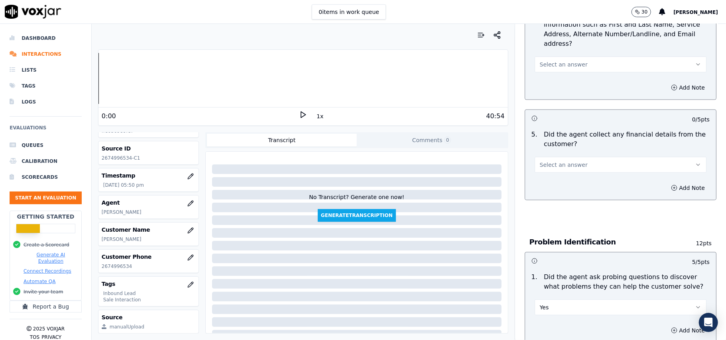
scroll to position [307, 0]
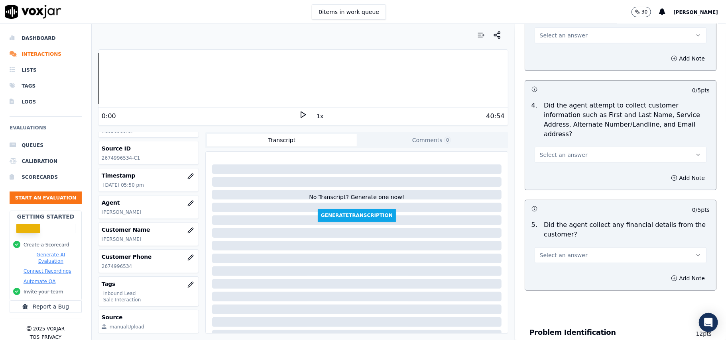
click at [570, 247] on button "Select an answer" at bounding box center [620, 255] width 172 height 16
click at [568, 233] on div "Yes" at bounding box center [603, 236] width 154 height 13
click at [567, 247] on button "Yes" at bounding box center [620, 255] width 172 height 16
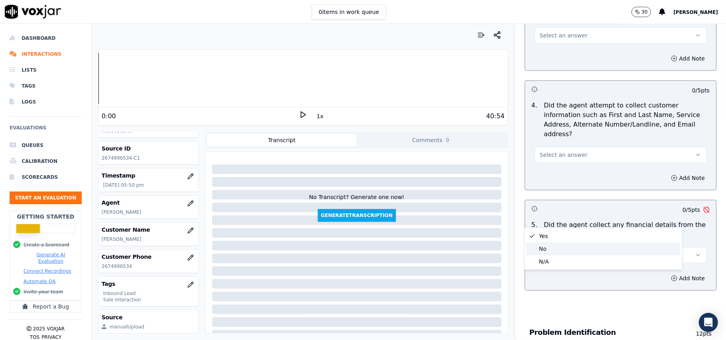
click at [552, 253] on div "No" at bounding box center [603, 249] width 154 height 13
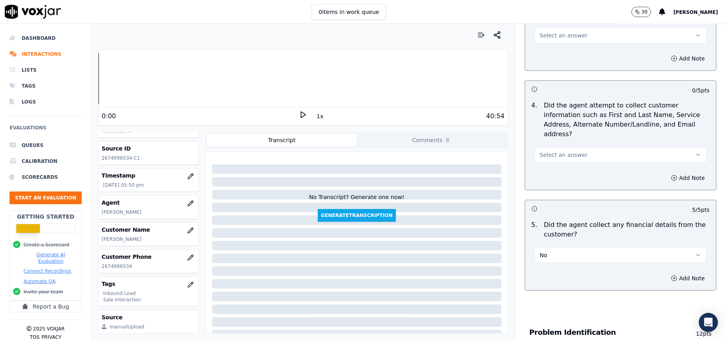
click at [534, 147] on button "Select an answer" at bounding box center [620, 155] width 172 height 16
click at [543, 138] on div "Yes" at bounding box center [603, 135] width 154 height 13
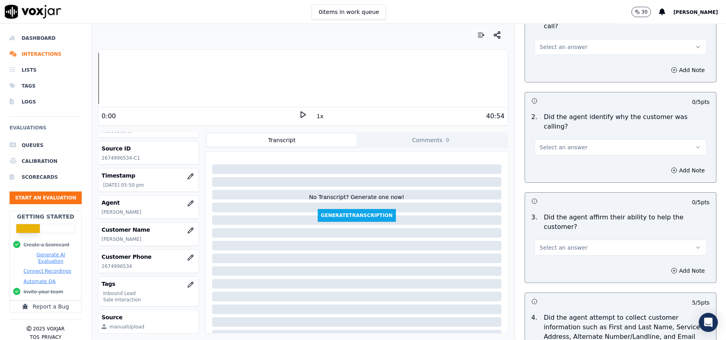
scroll to position [41, 0]
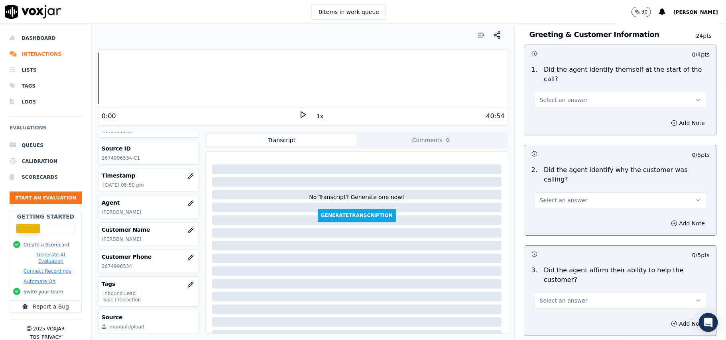
click at [557, 196] on span "Select an answer" at bounding box center [564, 200] width 48 height 8
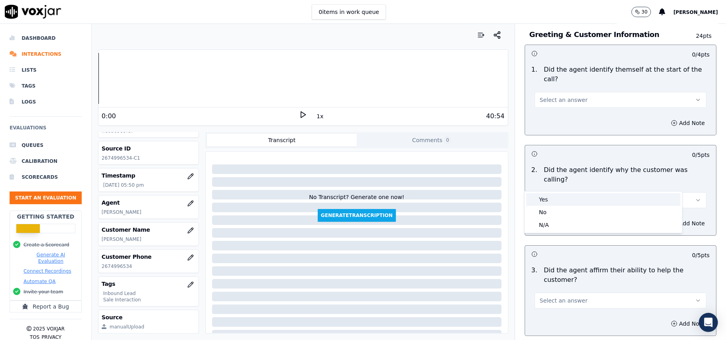
click at [560, 198] on div "Yes" at bounding box center [603, 199] width 154 height 13
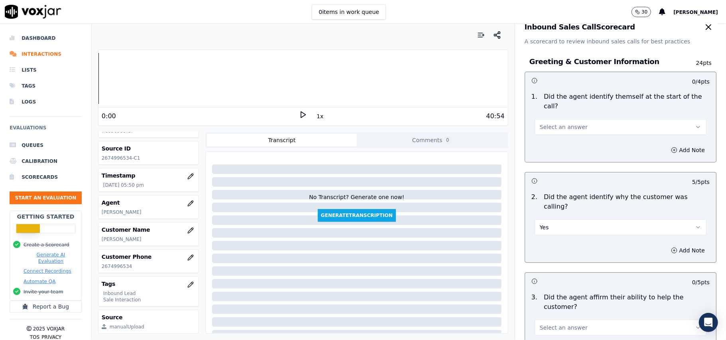
scroll to position [0, 0]
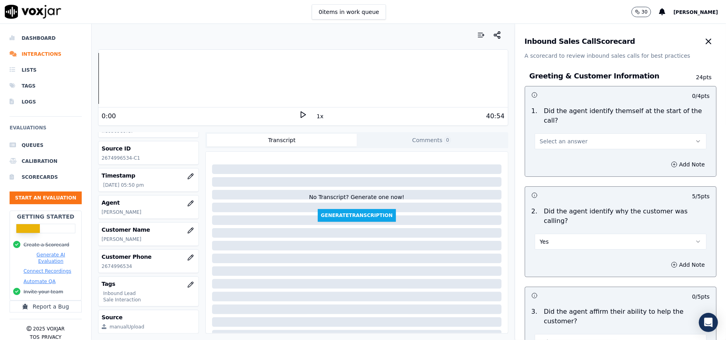
click at [562, 137] on span "Select an answer" at bounding box center [564, 141] width 48 height 8
click at [551, 146] on div "Yes" at bounding box center [603, 150] width 154 height 13
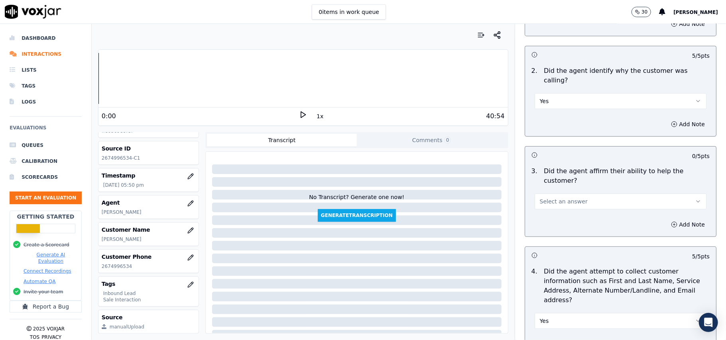
scroll to position [159, 0]
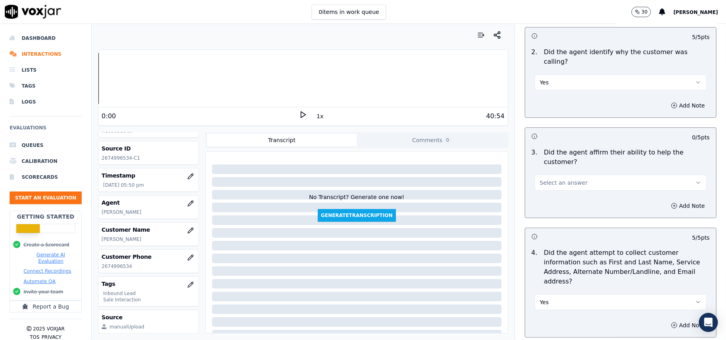
click at [566, 179] on span "Select an answer" at bounding box center [564, 183] width 48 height 8
click at [562, 173] on div "Yes" at bounding box center [603, 173] width 154 height 13
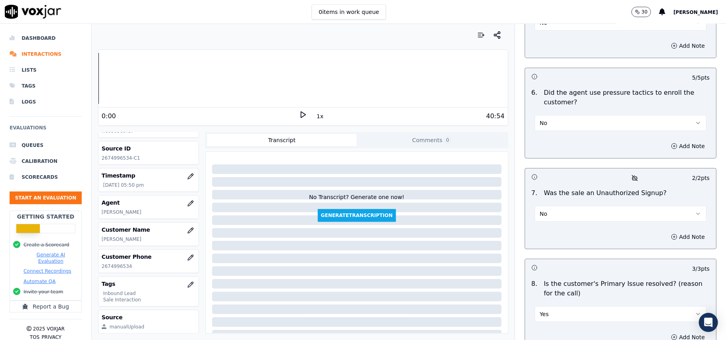
scroll to position [2273, 0]
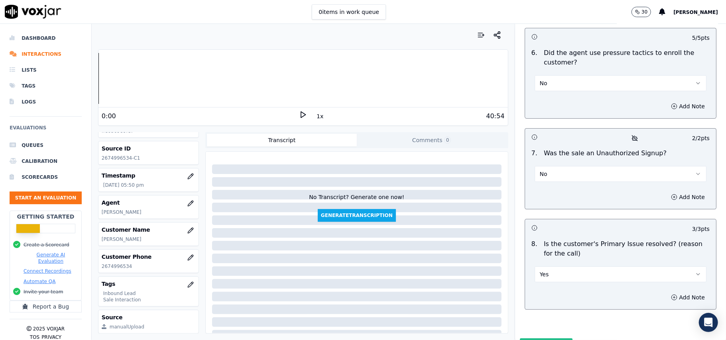
click at [543, 339] on button "Submit Scores" at bounding box center [546, 346] width 53 height 14
